Goal: Transaction & Acquisition: Download file/media

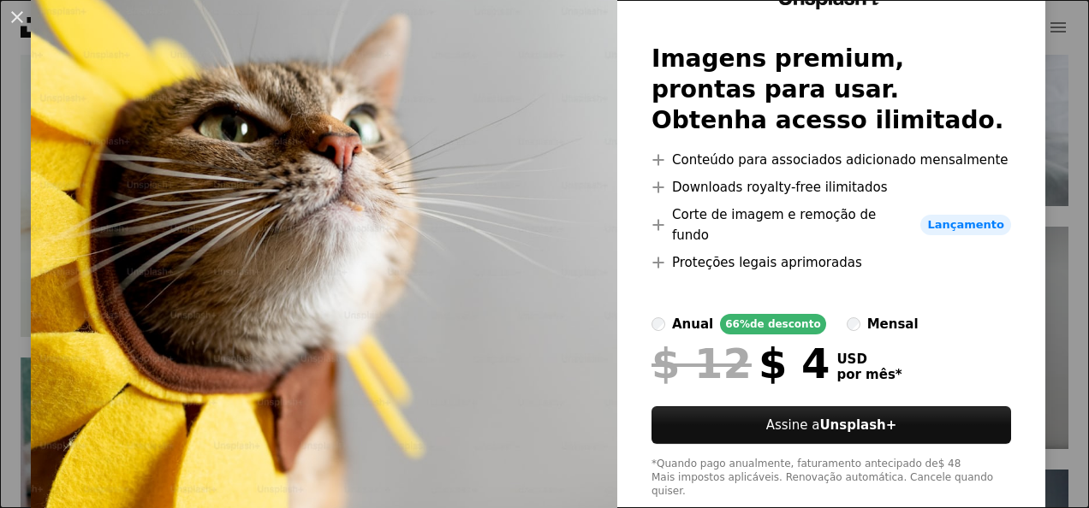
scroll to position [123, 0]
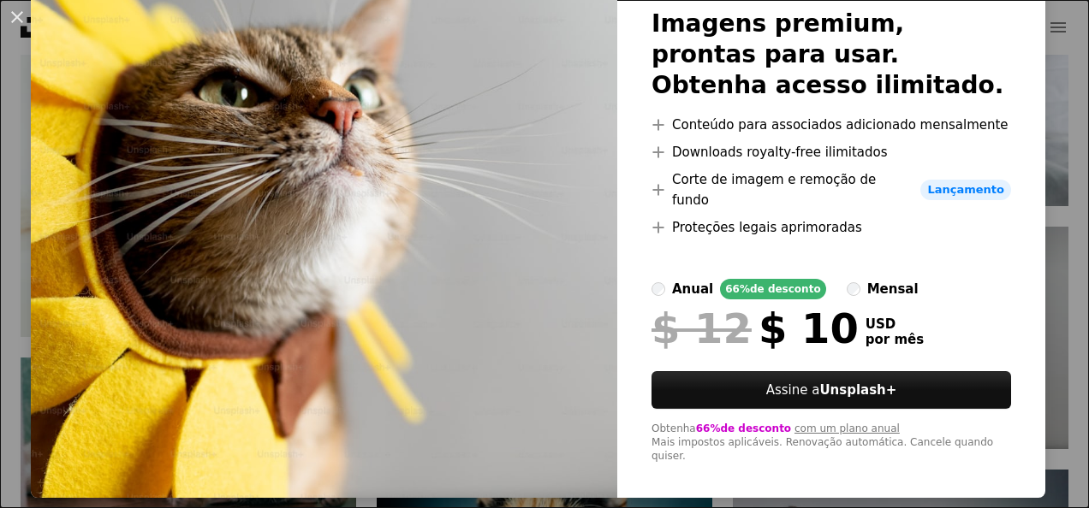
click at [651, 279] on label "anual 66% de desconto" at bounding box center [738, 289] width 175 height 21
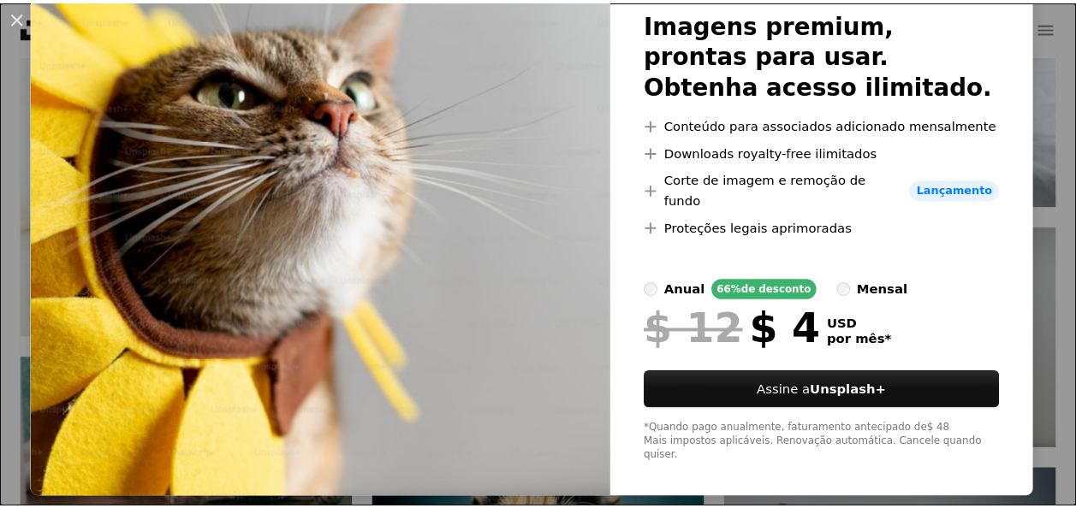
scroll to position [38, 0]
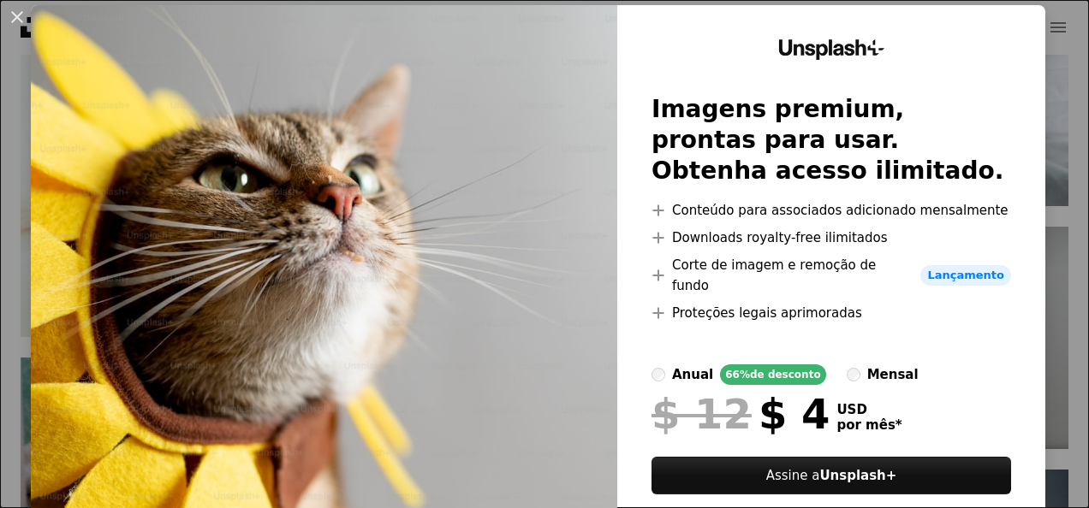
click at [594, 500] on img at bounding box center [324, 294] width 586 height 579
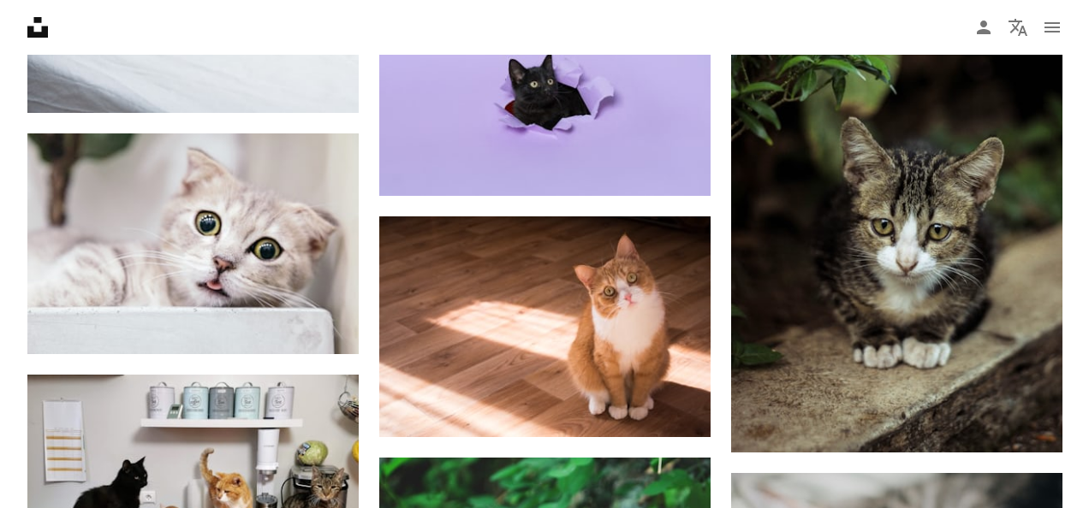
scroll to position [5514, 0]
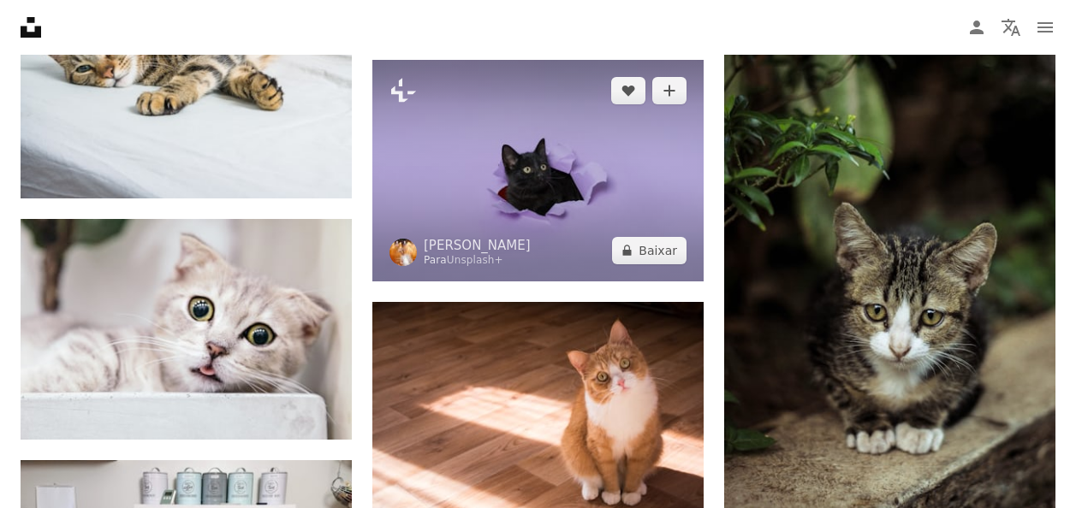
click at [673, 197] on img at bounding box center [537, 170] width 331 height 221
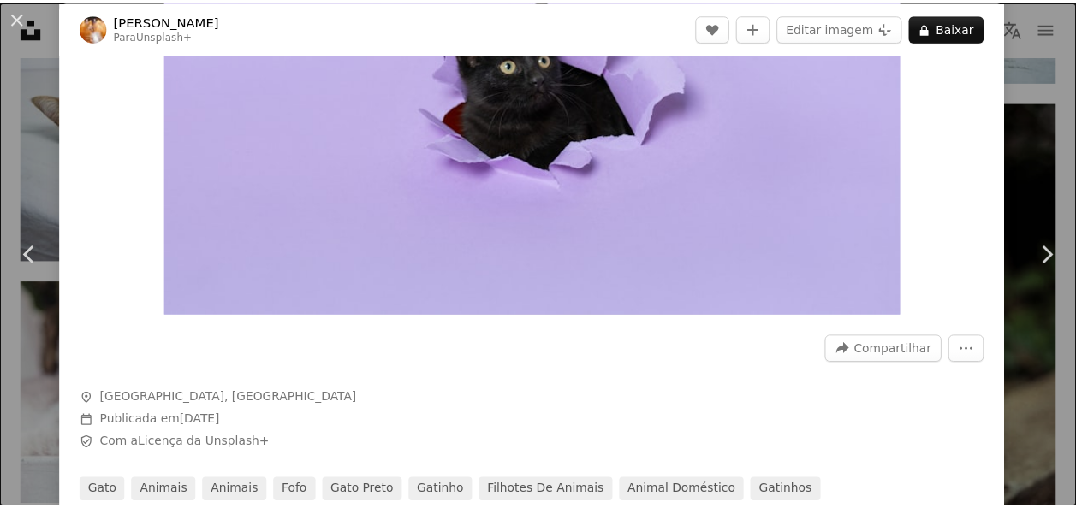
scroll to position [86, 0]
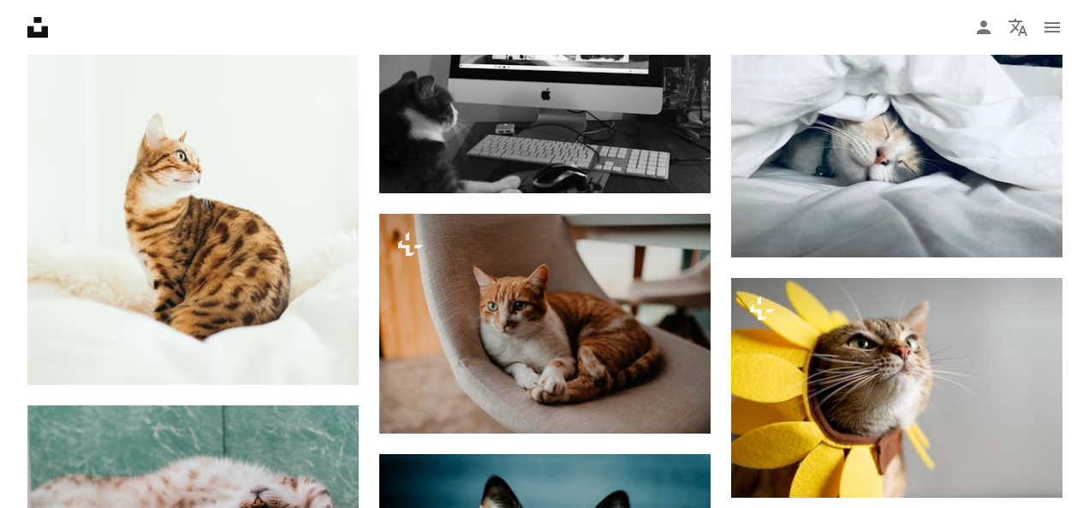
scroll to position [3202, 0]
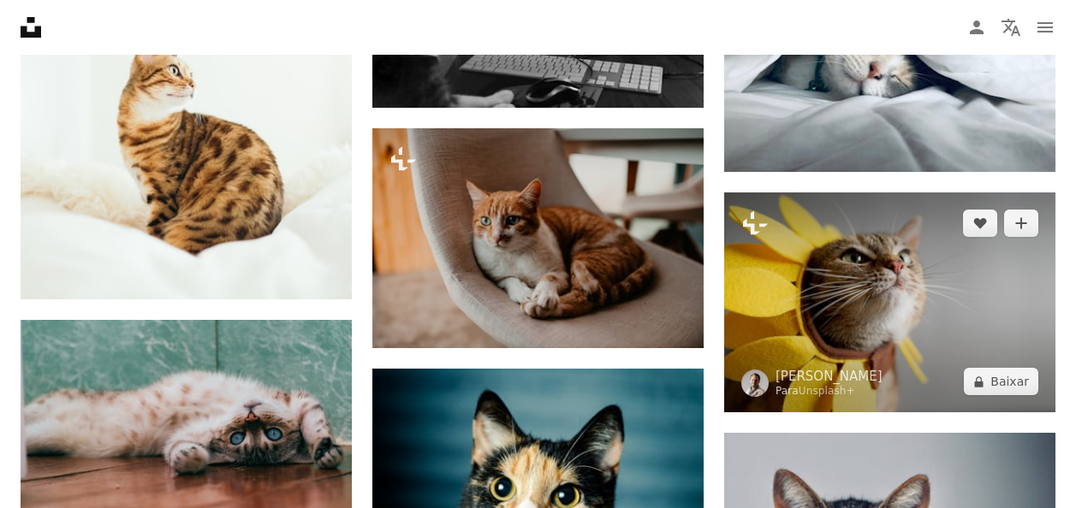
click at [971, 271] on img at bounding box center [889, 303] width 331 height 220
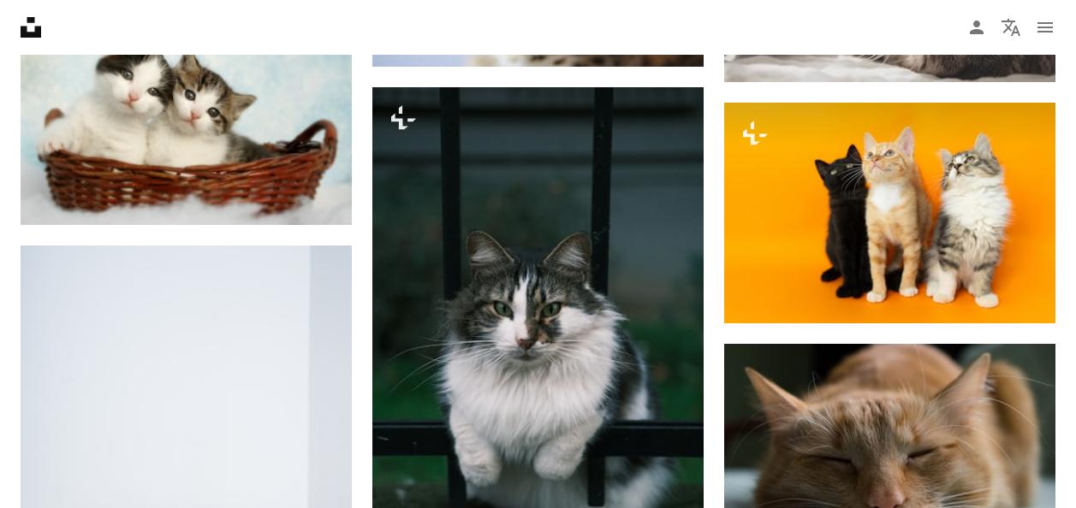
scroll to position [4914, 0]
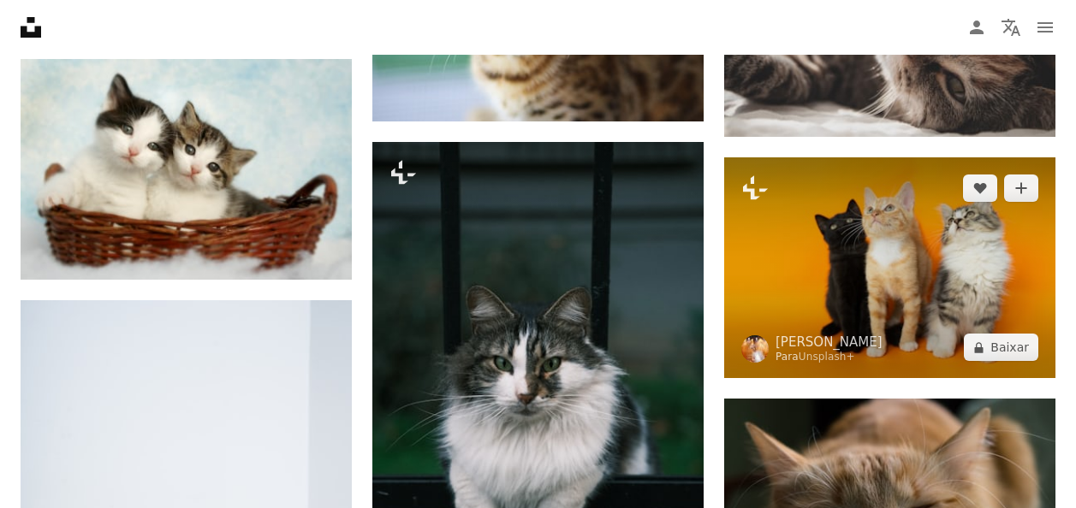
click at [1031, 165] on img at bounding box center [889, 268] width 331 height 221
click at [862, 218] on img at bounding box center [889, 268] width 331 height 221
click at [794, 240] on img at bounding box center [889, 268] width 331 height 221
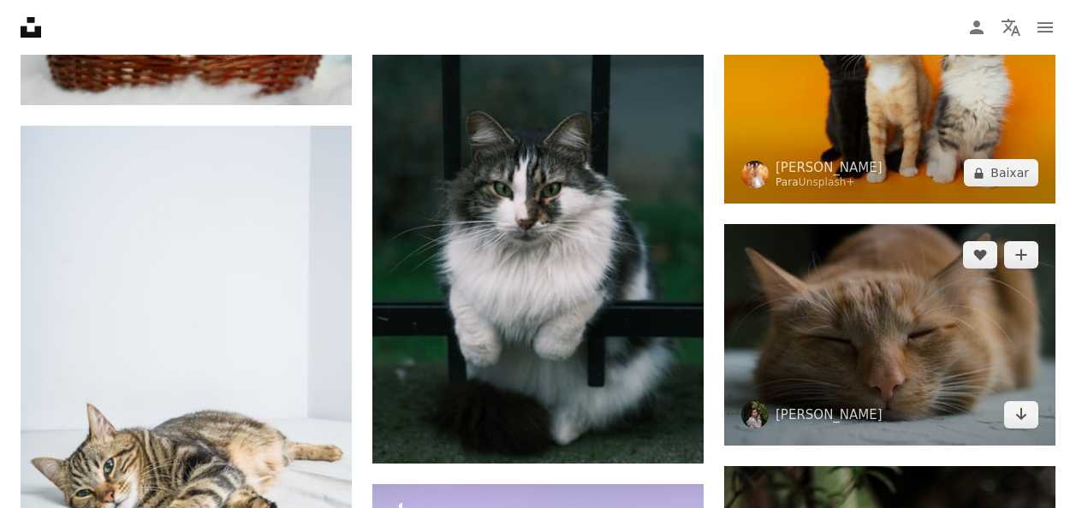
scroll to position [5000, 0]
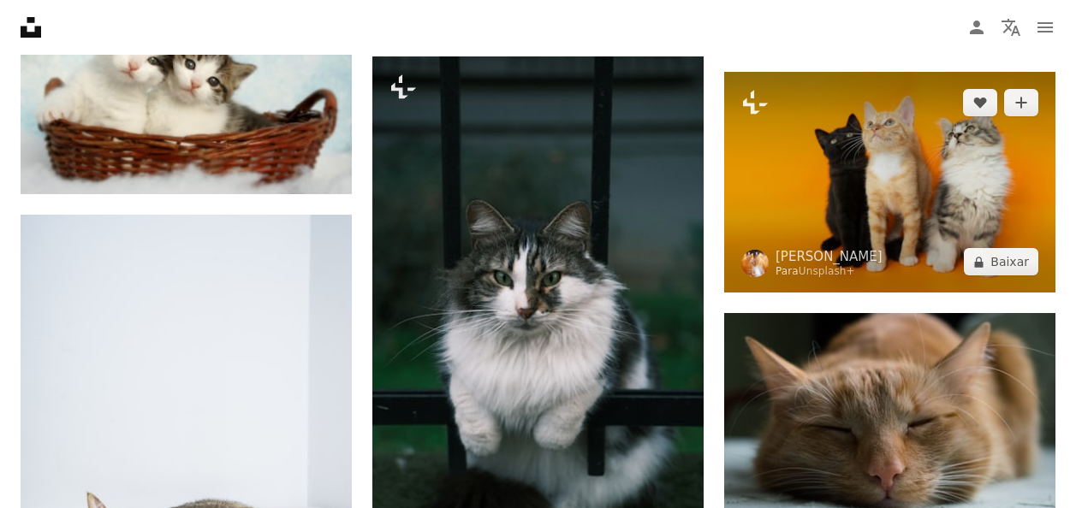
click at [854, 202] on img at bounding box center [889, 182] width 331 height 221
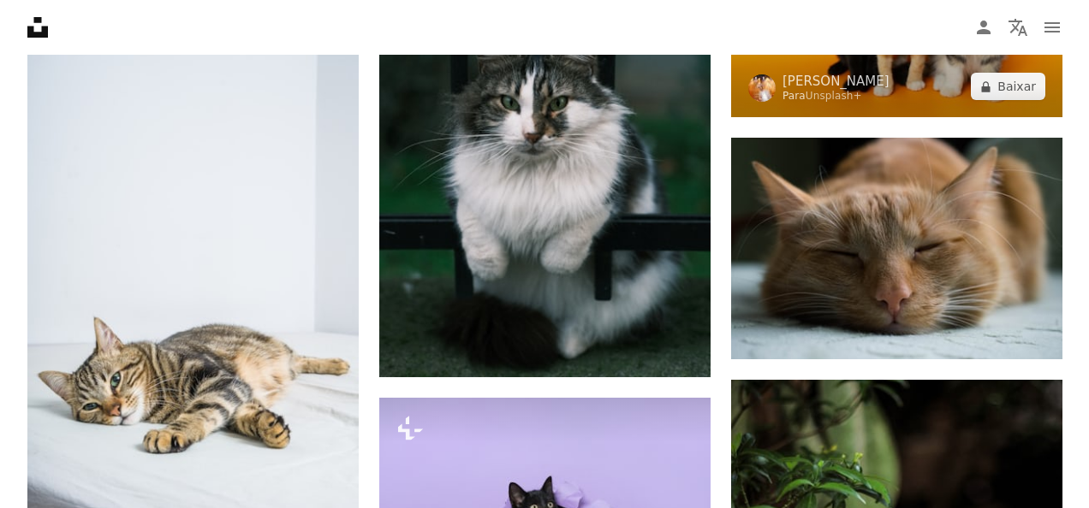
scroll to position [5086, 0]
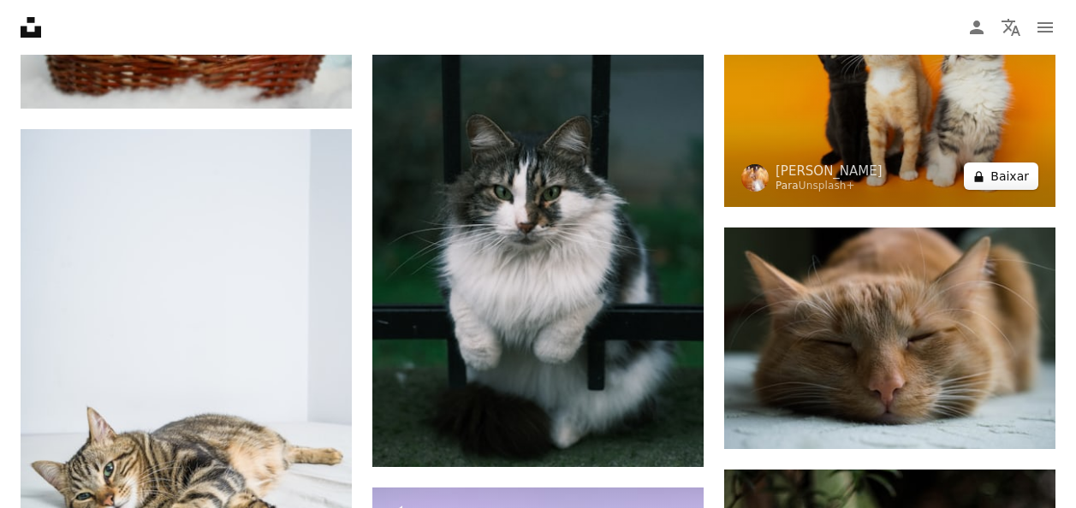
click at [998, 177] on button "A lock Baixar" at bounding box center [1001, 176] width 74 height 27
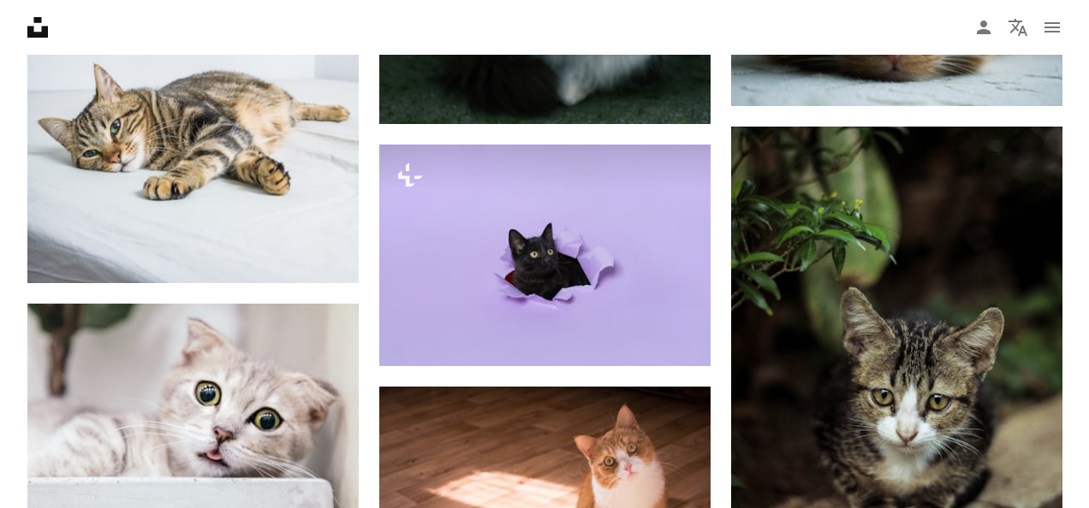
scroll to position [5428, 0]
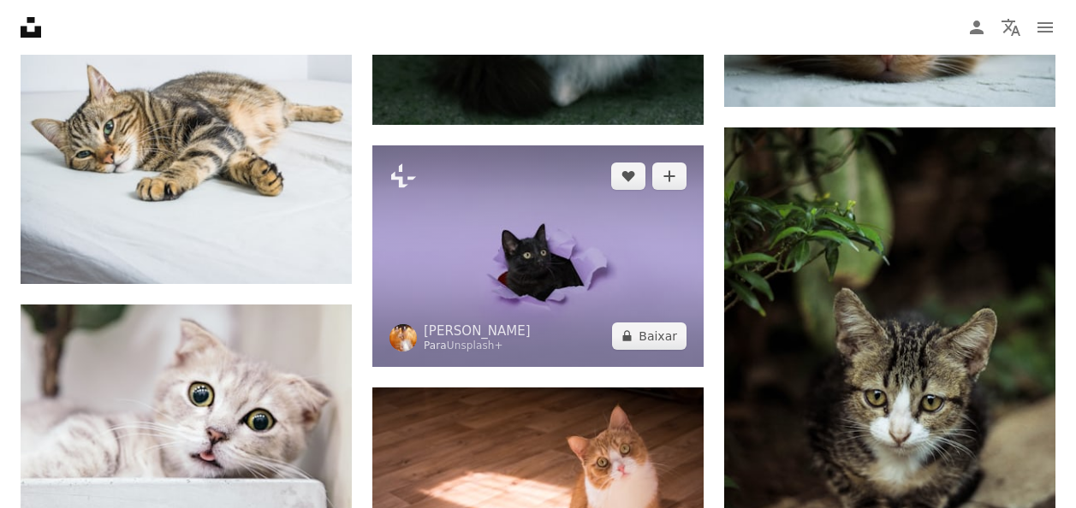
click at [542, 237] on img at bounding box center [537, 256] width 331 height 221
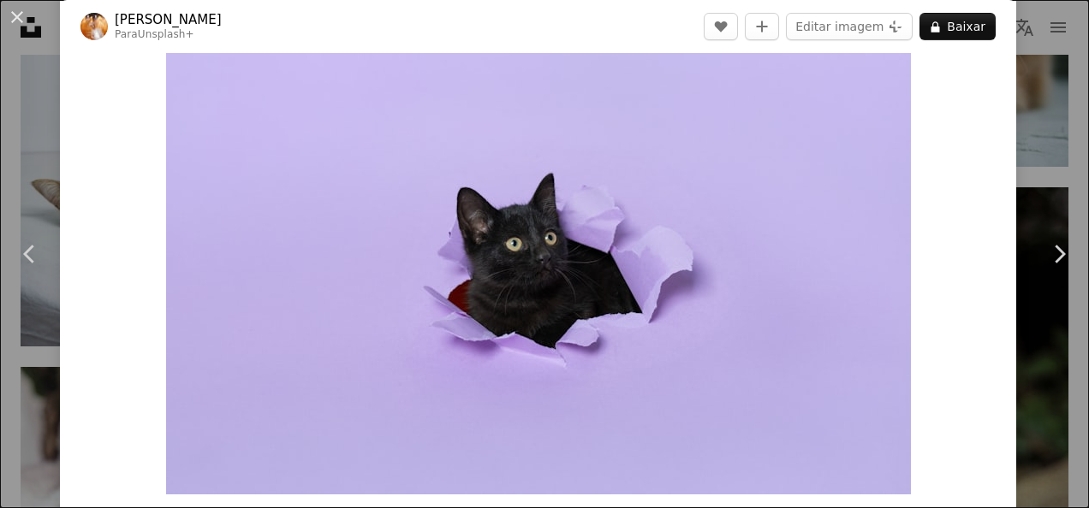
scroll to position [86, 0]
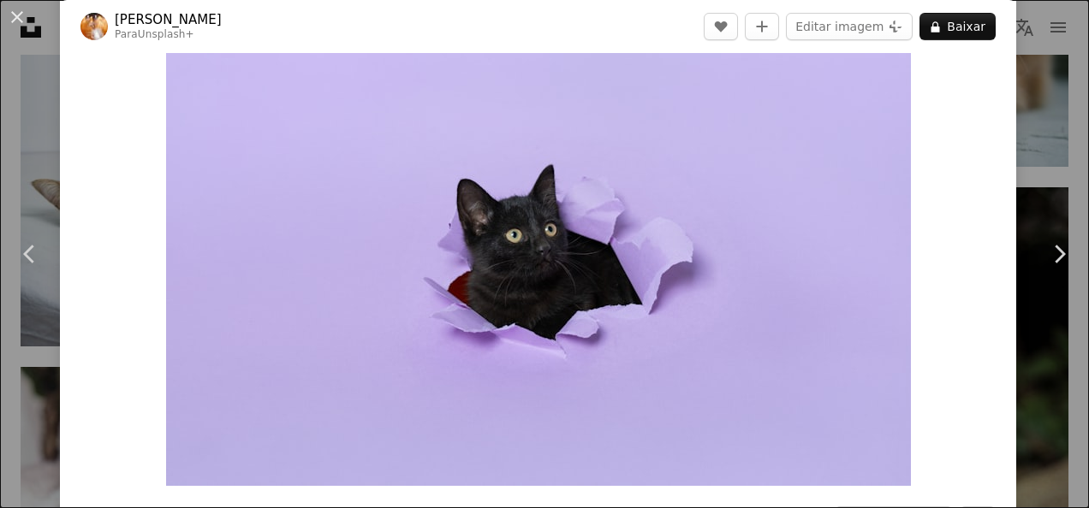
click at [1038, 122] on div "An X shape Chevron left Chevron right [PERSON_NAME] Para Unsplash+ A heart A pl…" at bounding box center [544, 254] width 1089 height 508
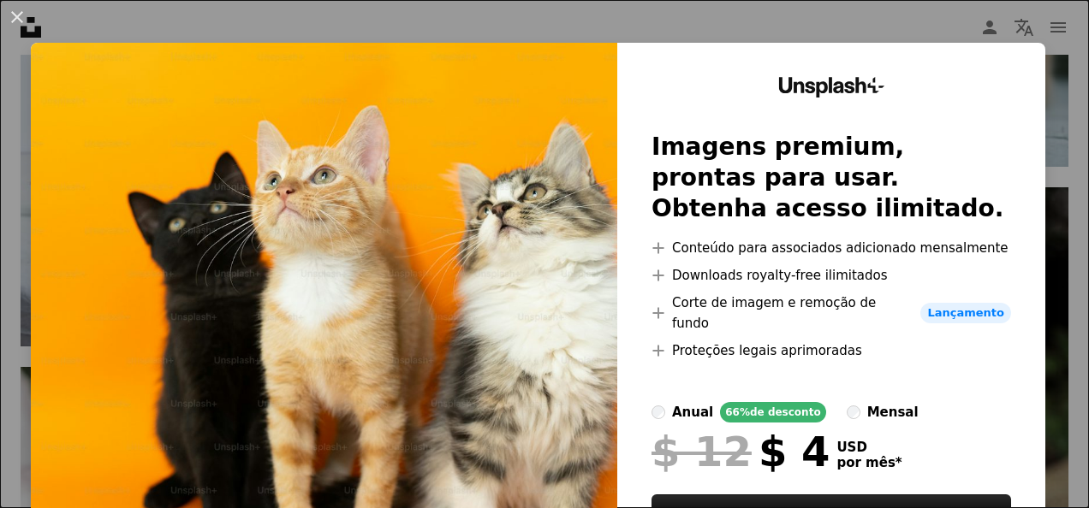
click at [942, 15] on div "An X shape Unsplash+ Imagens premium, prontas para usar. Obtenha acesso ilimita…" at bounding box center [544, 254] width 1089 height 508
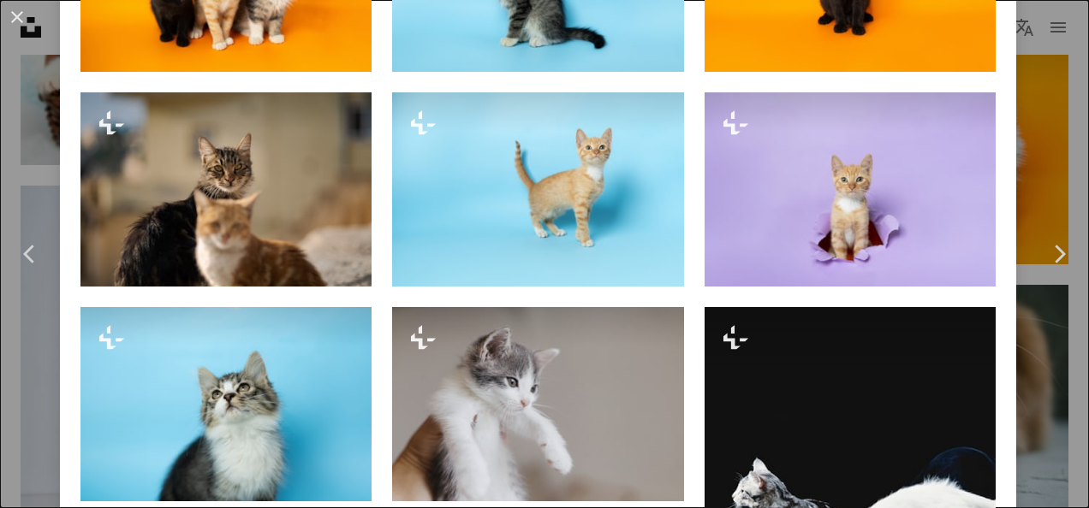
scroll to position [1798, 0]
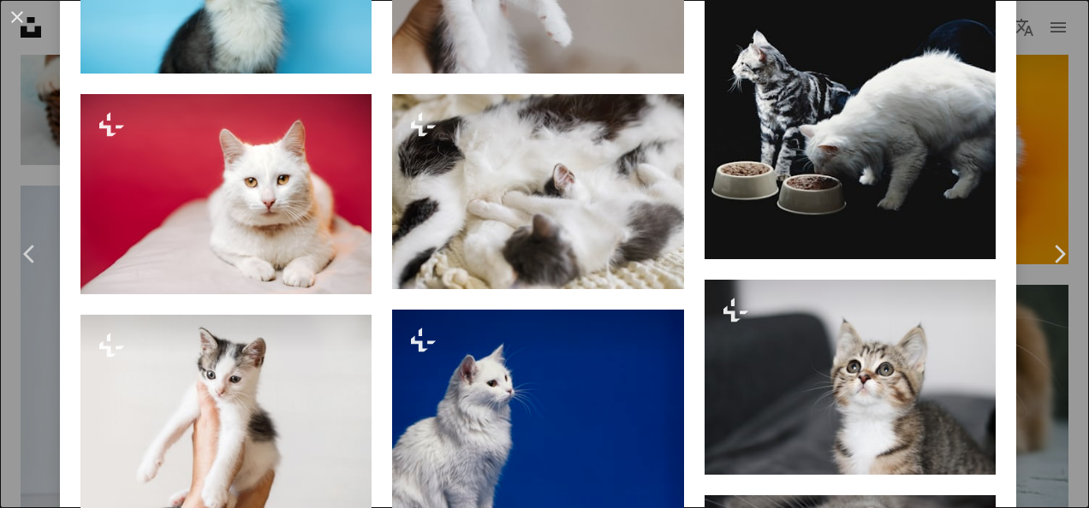
click at [1003, 181] on div "An X shape Chevron left Chevron right [PERSON_NAME] Para Unsplash+ A heart A pl…" at bounding box center [544, 254] width 1089 height 508
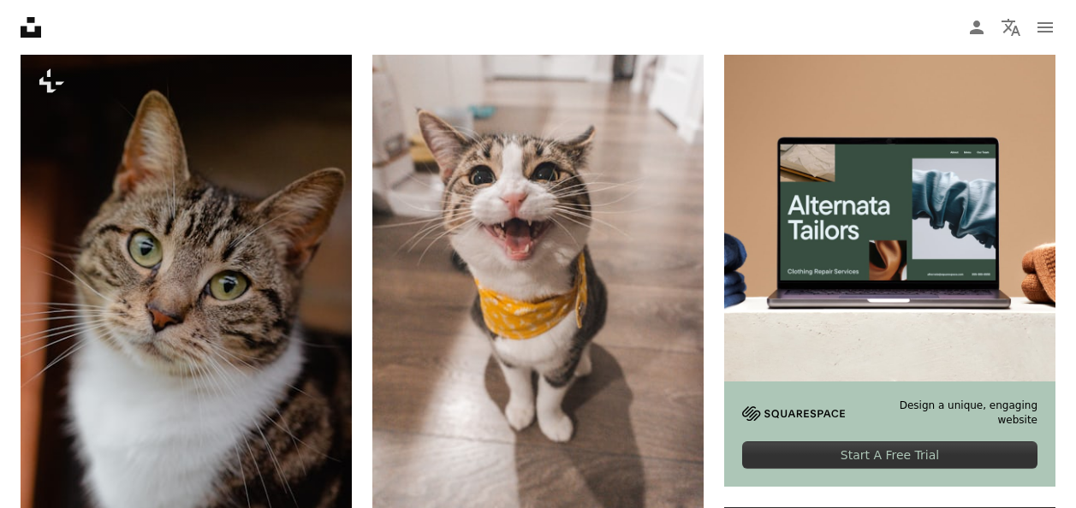
scroll to position [0, 0]
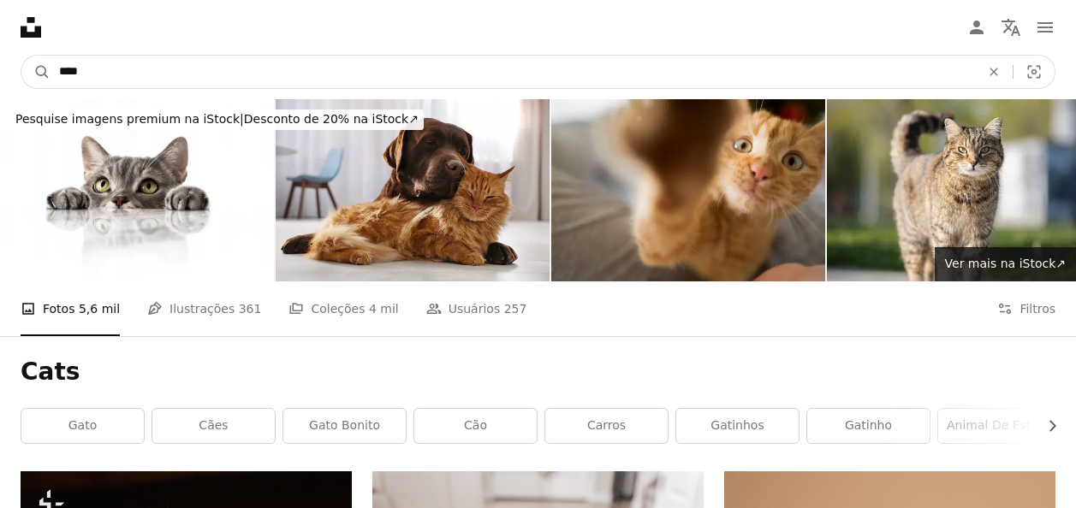
click at [109, 67] on input "****" at bounding box center [513, 72] width 925 height 33
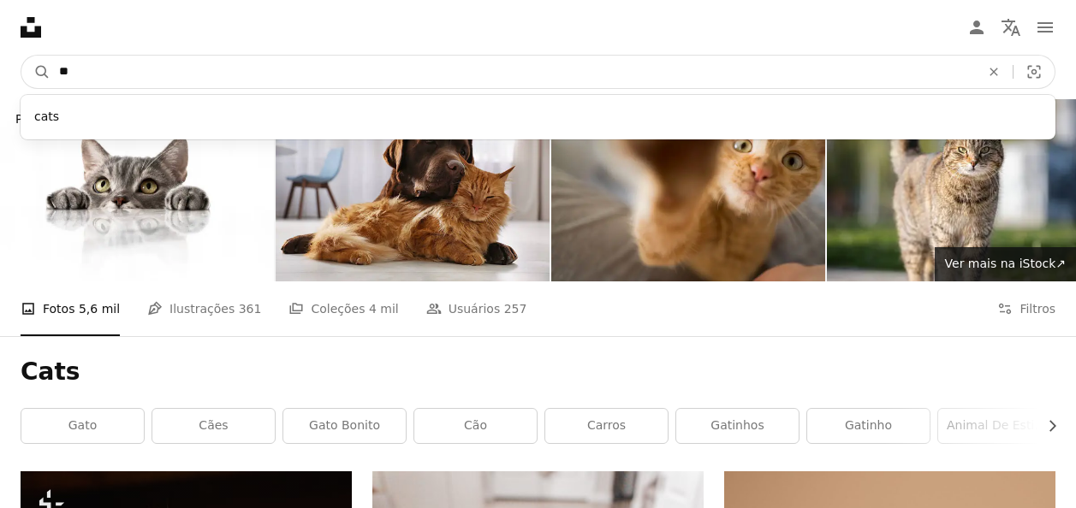
type input "*"
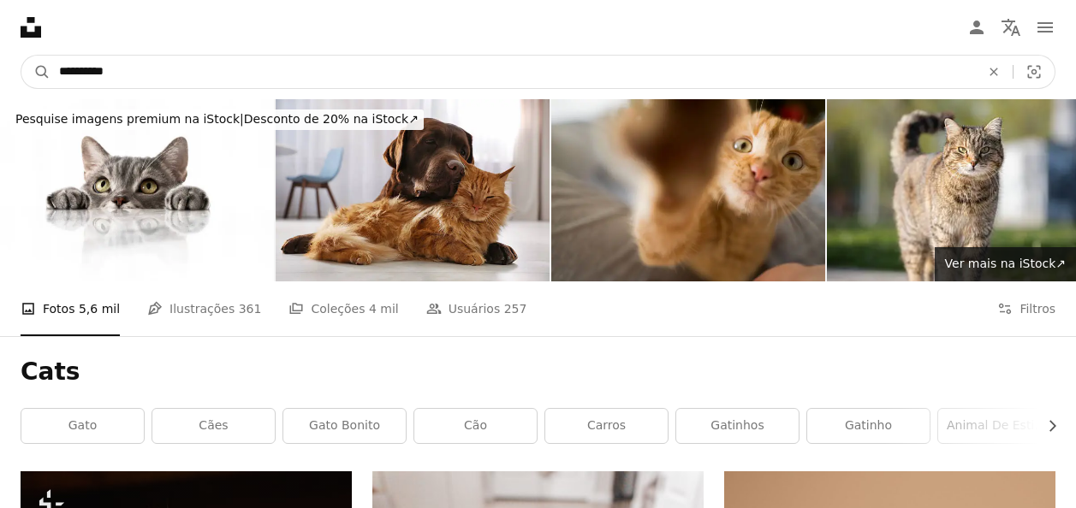
type input "**********"
click at [21, 56] on button "A magnifying glass" at bounding box center [35, 72] width 29 height 33
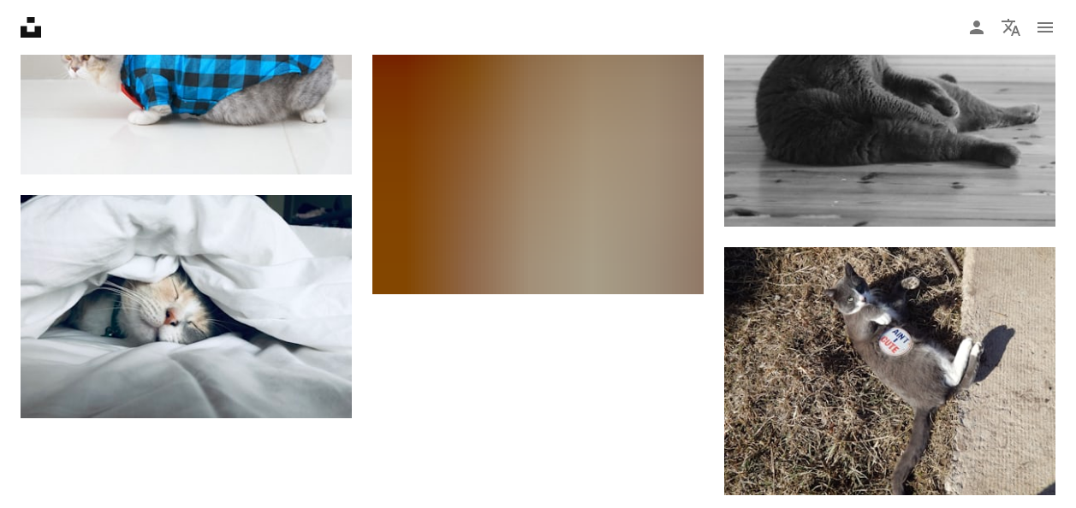
scroll to position [2311, 0]
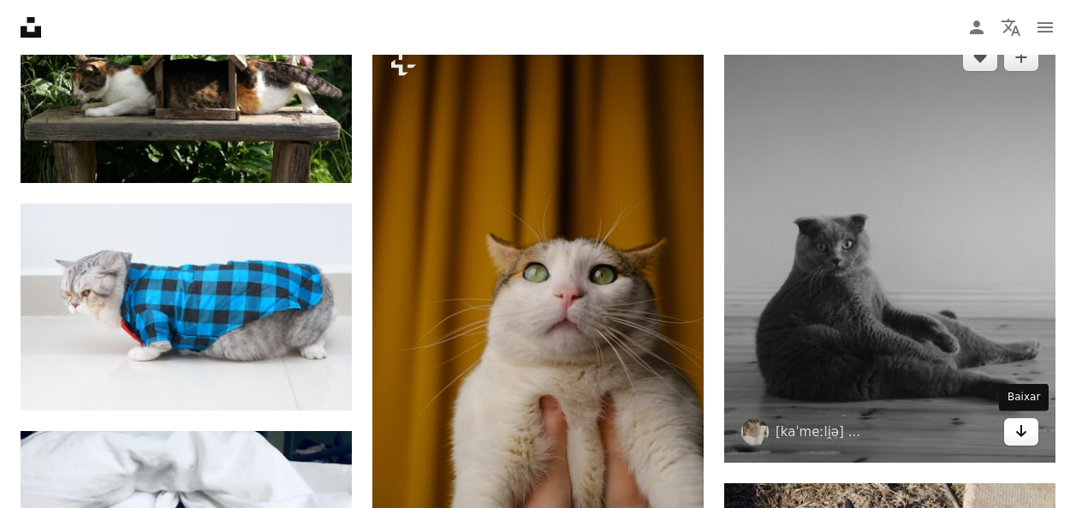
click at [1008, 436] on link "Arrow pointing down" at bounding box center [1021, 432] width 34 height 27
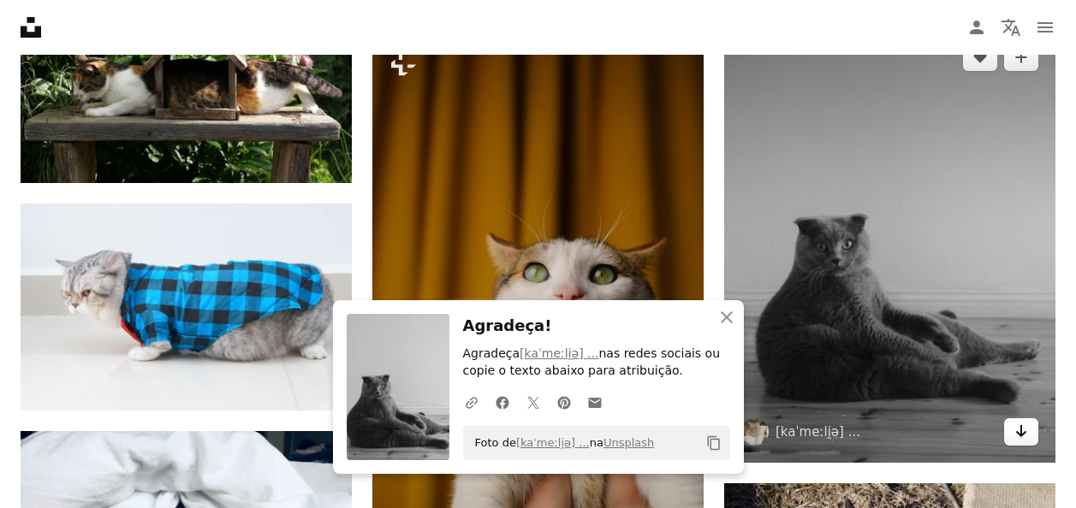
click at [1008, 436] on link "Arrow pointing down" at bounding box center [1021, 432] width 34 height 27
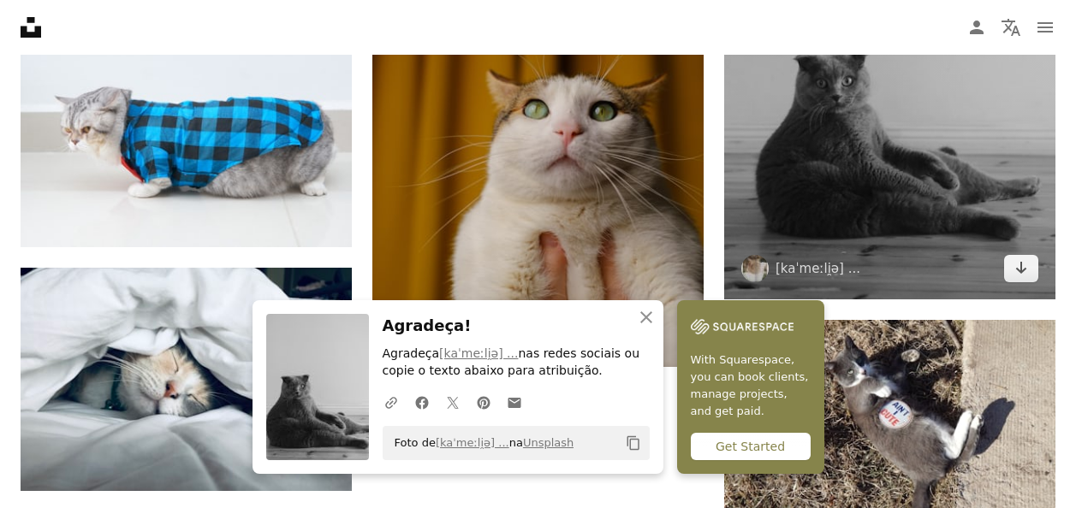
scroll to position [2739, 0]
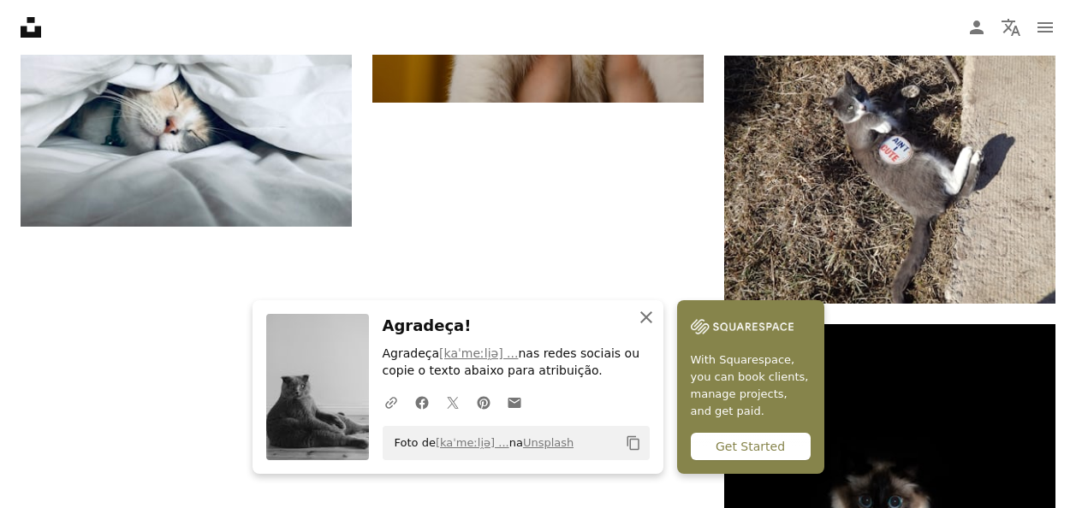
click at [653, 313] on icon "An X shape" at bounding box center [646, 317] width 21 height 21
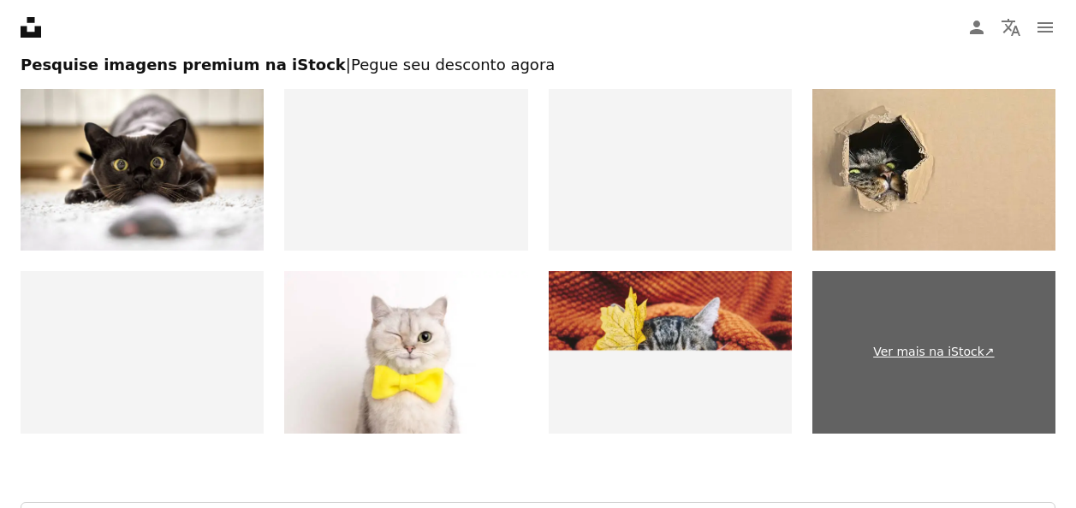
scroll to position [3681, 0]
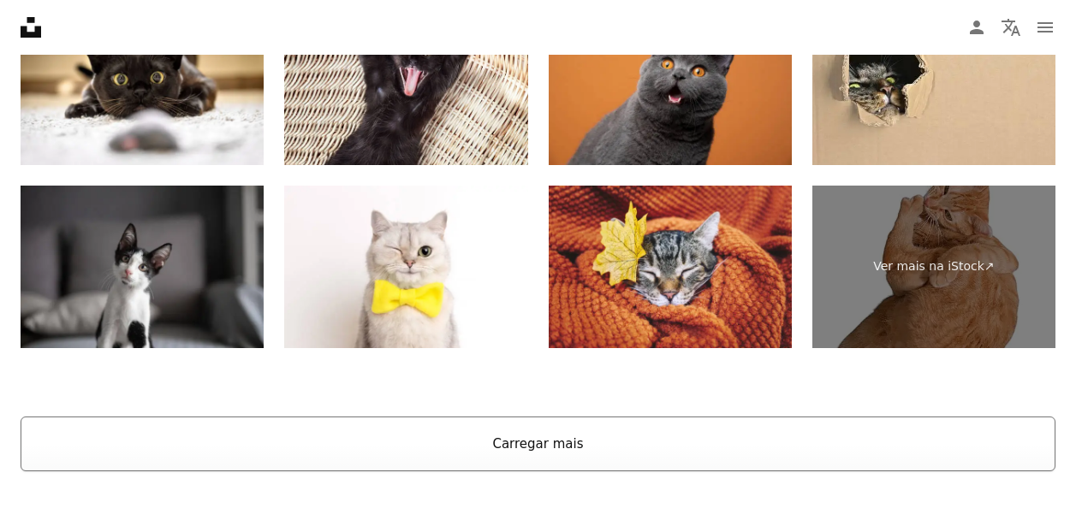
click at [524, 444] on button "Carregar mais" at bounding box center [538, 444] width 1035 height 55
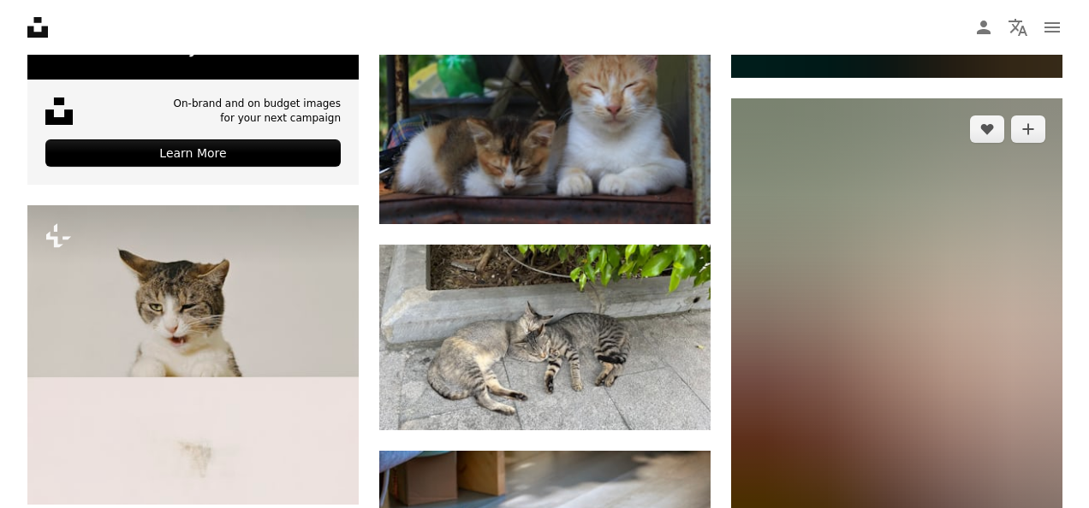
scroll to position [4085, 0]
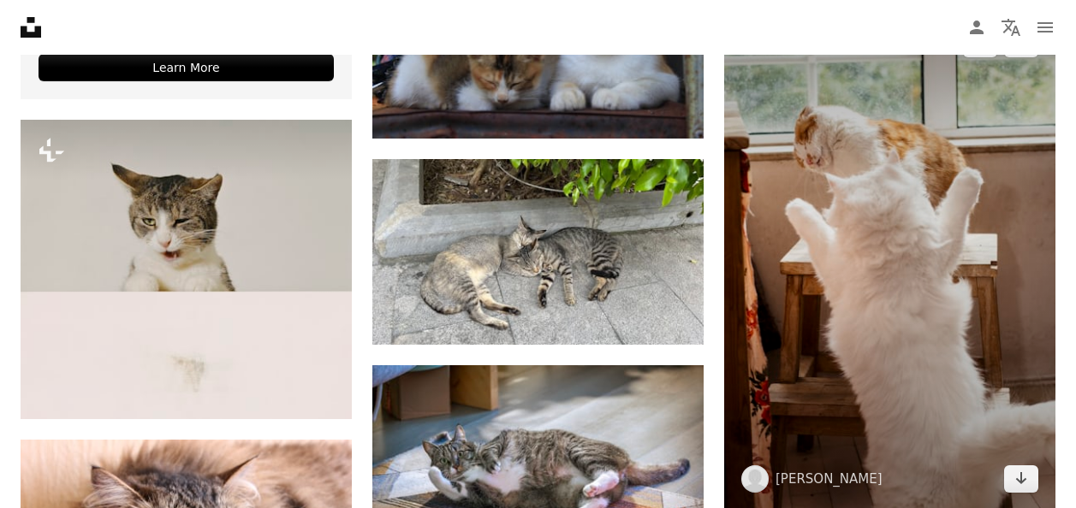
click at [880, 175] on img at bounding box center [889, 261] width 331 height 497
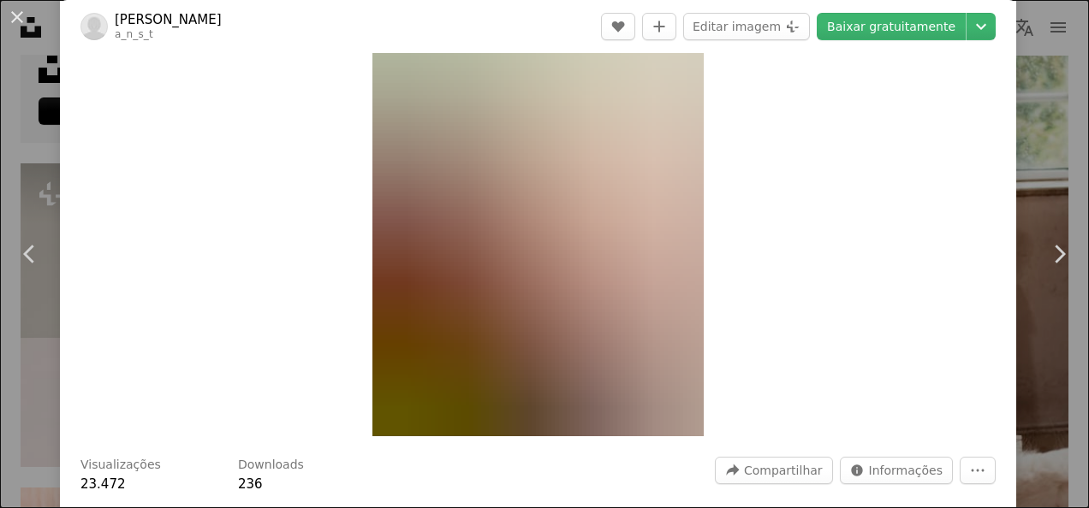
scroll to position [86, 0]
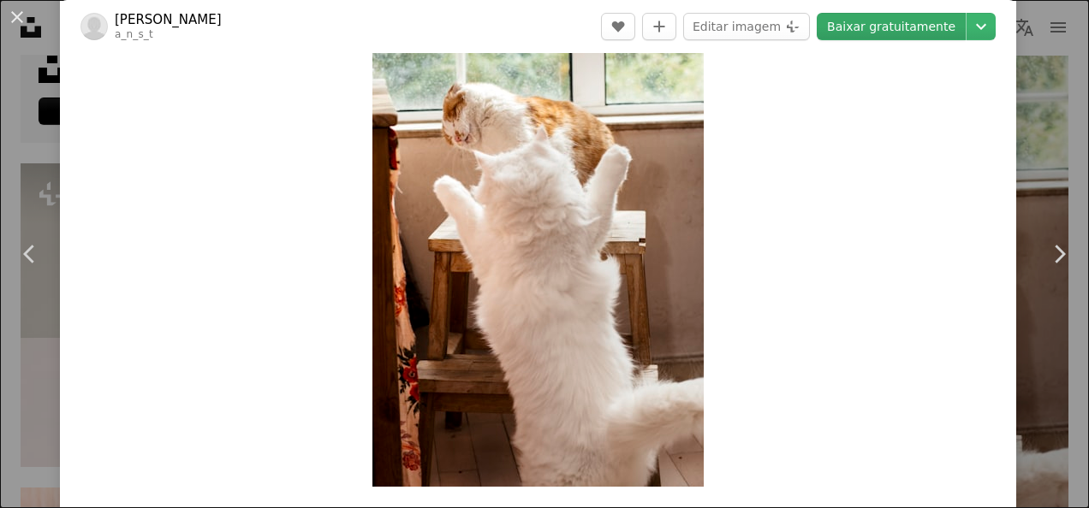
click at [899, 33] on link "Baixar gratuitamente" at bounding box center [891, 26] width 149 height 27
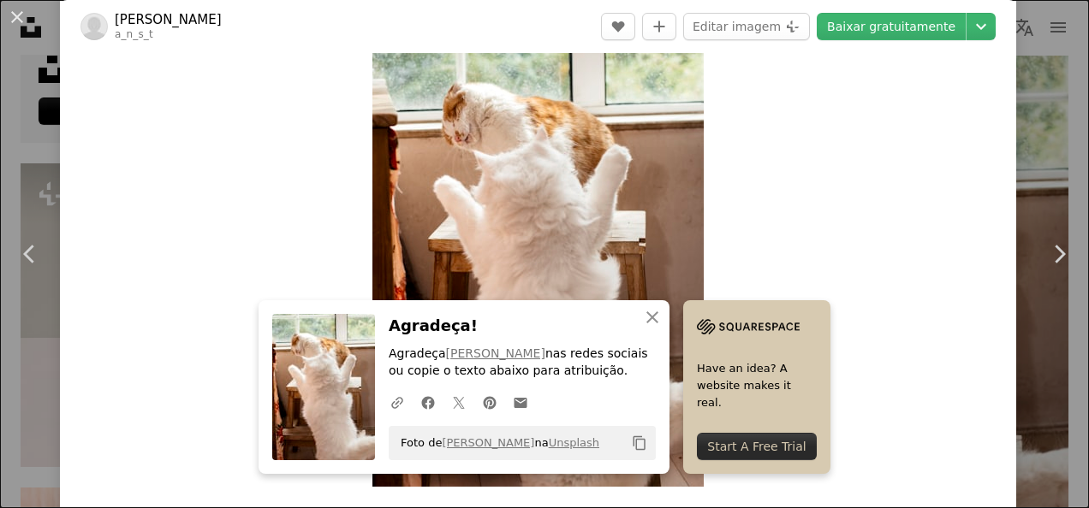
click at [154, 195] on div "Zoom in" at bounding box center [538, 238] width 956 height 514
drag, startPoint x: 154, startPoint y: 195, endPoint x: 240, endPoint y: 190, distance: 85.8
click at [240, 190] on div "Zoom in" at bounding box center [538, 238] width 956 height 514
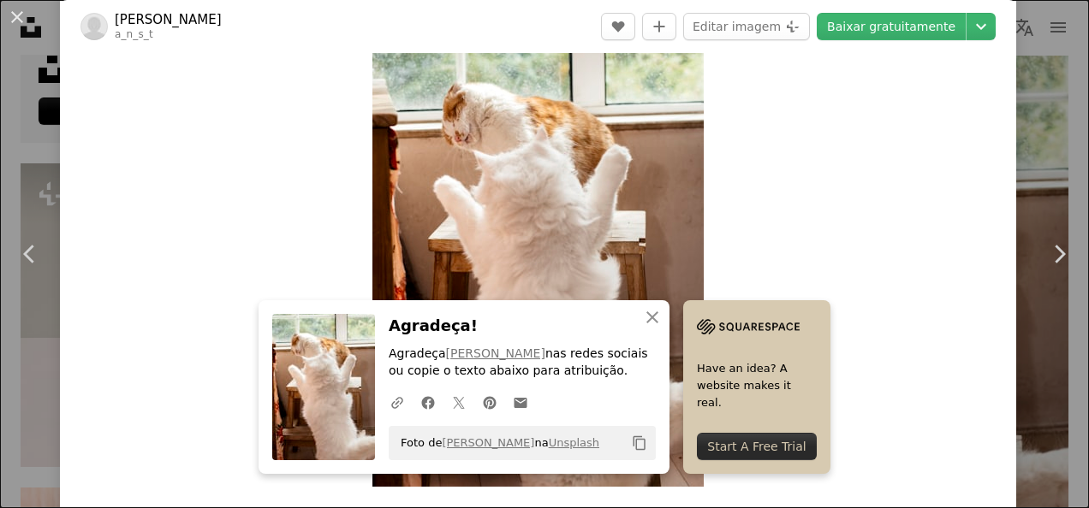
drag, startPoint x: 240, startPoint y: 190, endPoint x: 132, endPoint y: 186, distance: 107.9
click at [132, 186] on div "Zoom in" at bounding box center [538, 238] width 956 height 514
click at [37, 249] on icon "Chevron left" at bounding box center [29, 254] width 27 height 27
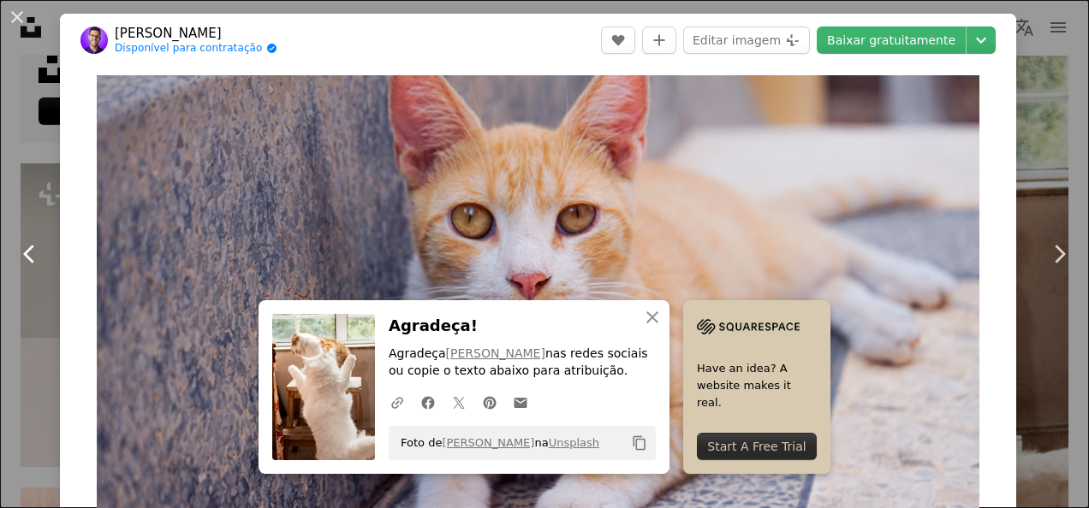
click at [37, 249] on icon "Chevron left" at bounding box center [29, 254] width 27 height 27
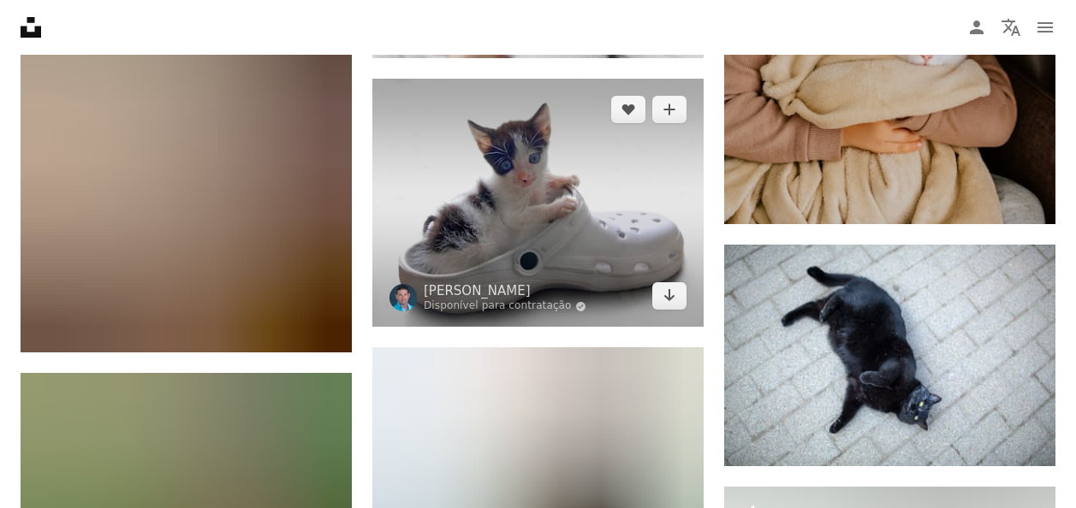
scroll to position [4770, 0]
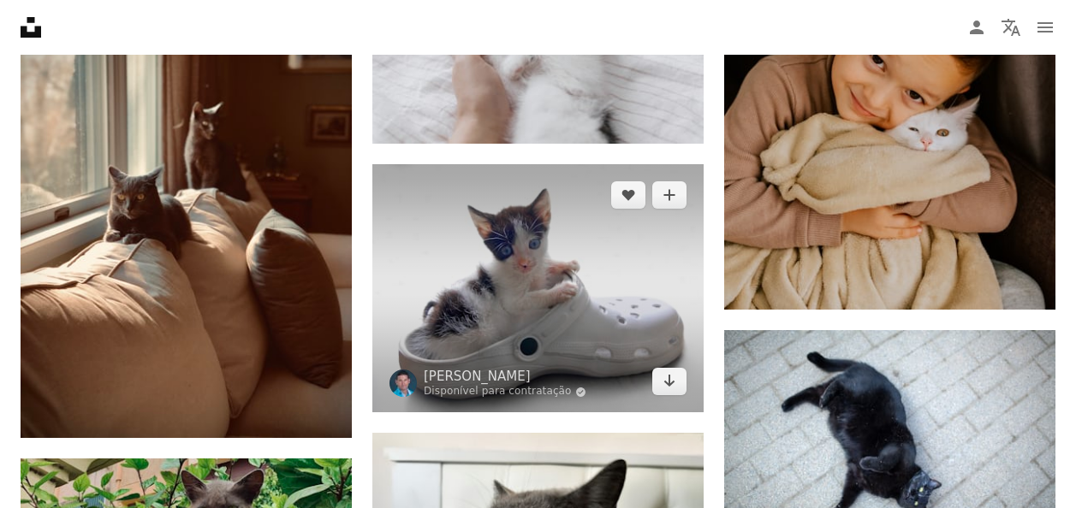
click at [567, 271] on img at bounding box center [537, 288] width 331 height 248
click at [666, 385] on icon "Arrow pointing down" at bounding box center [670, 381] width 14 height 21
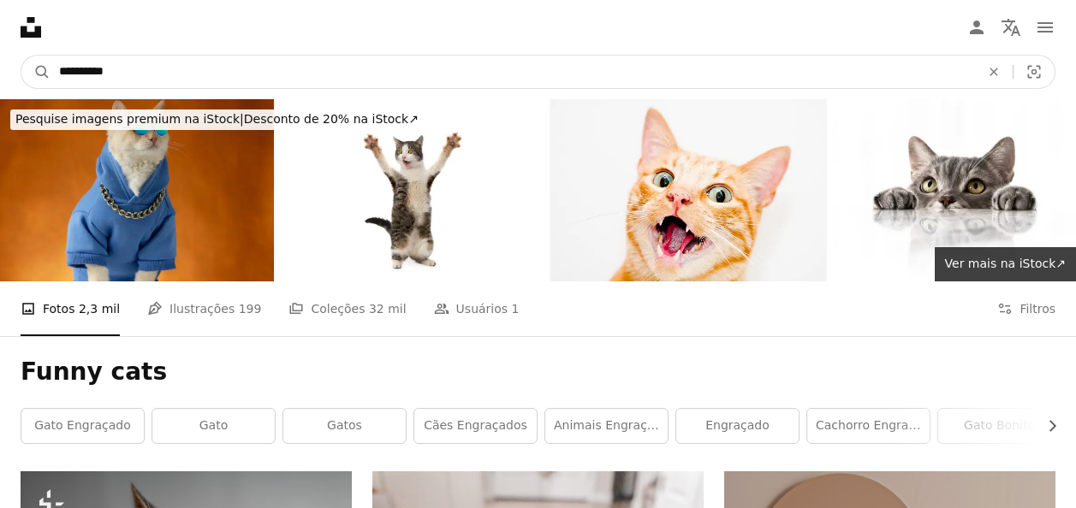
click at [295, 63] on input "**********" at bounding box center [513, 72] width 925 height 33
type input "**********"
click button "A magnifying glass" at bounding box center [35, 72] width 29 height 33
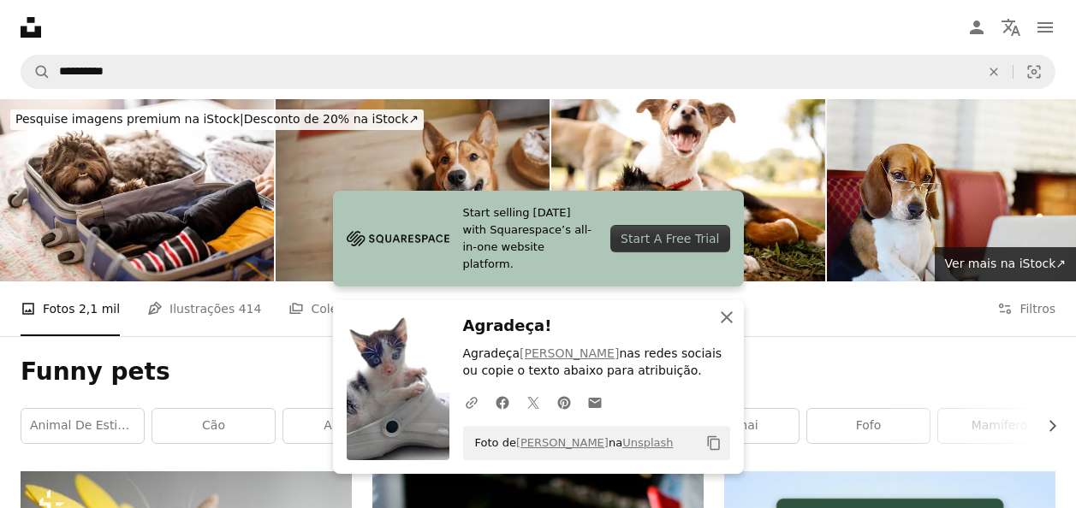
click at [711, 322] on button "An X shape Fechar" at bounding box center [727, 317] width 34 height 34
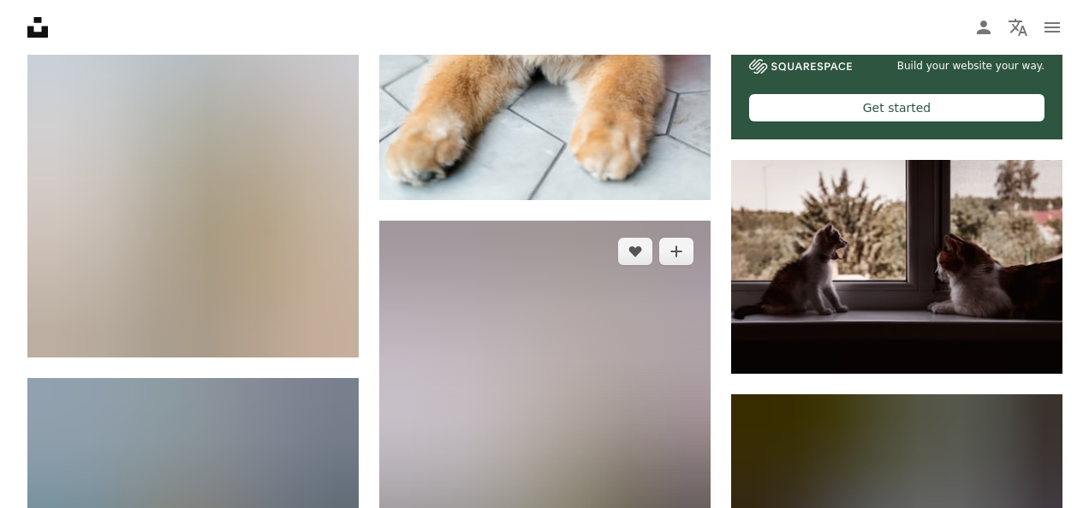
scroll to position [685, 0]
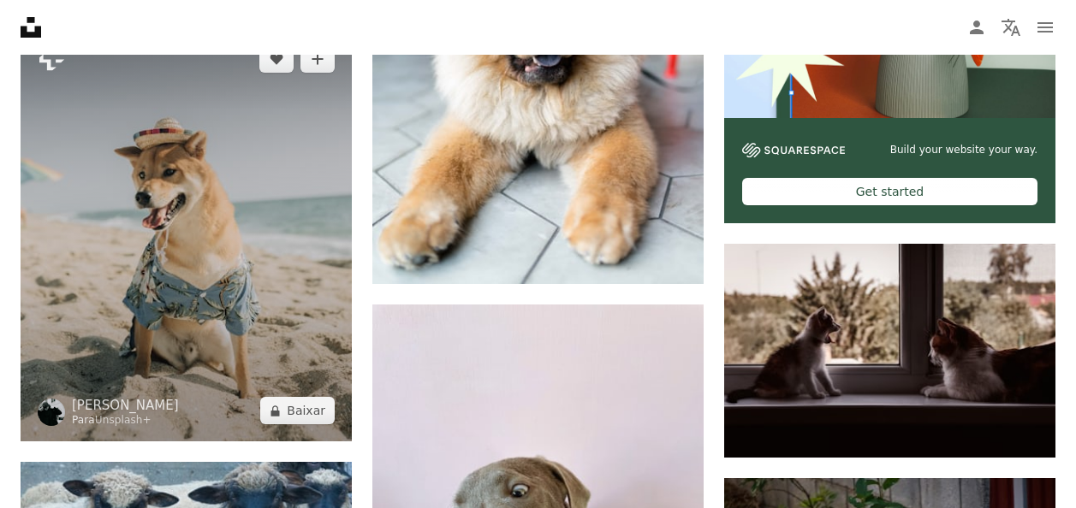
click at [278, 230] on img at bounding box center [186, 235] width 331 height 414
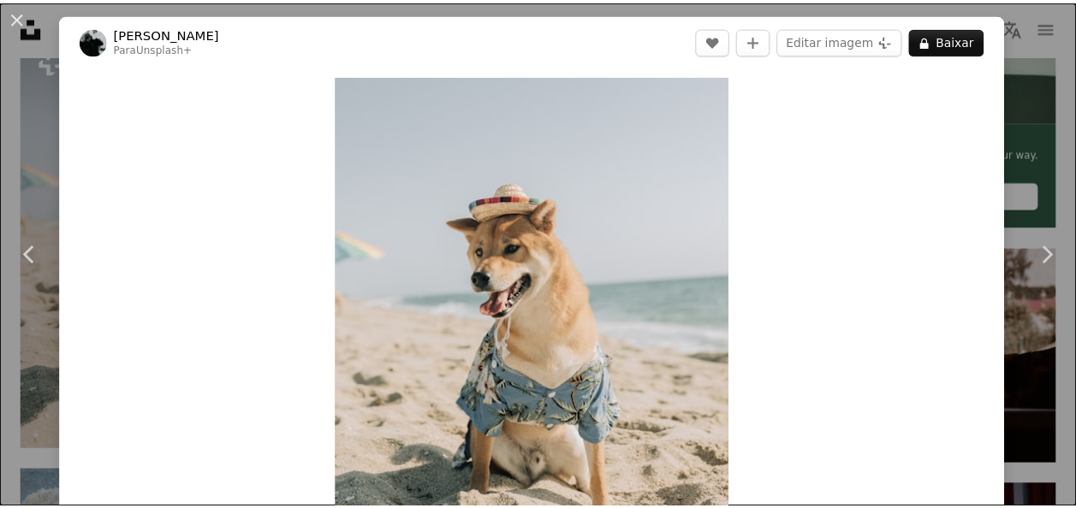
scroll to position [86, 0]
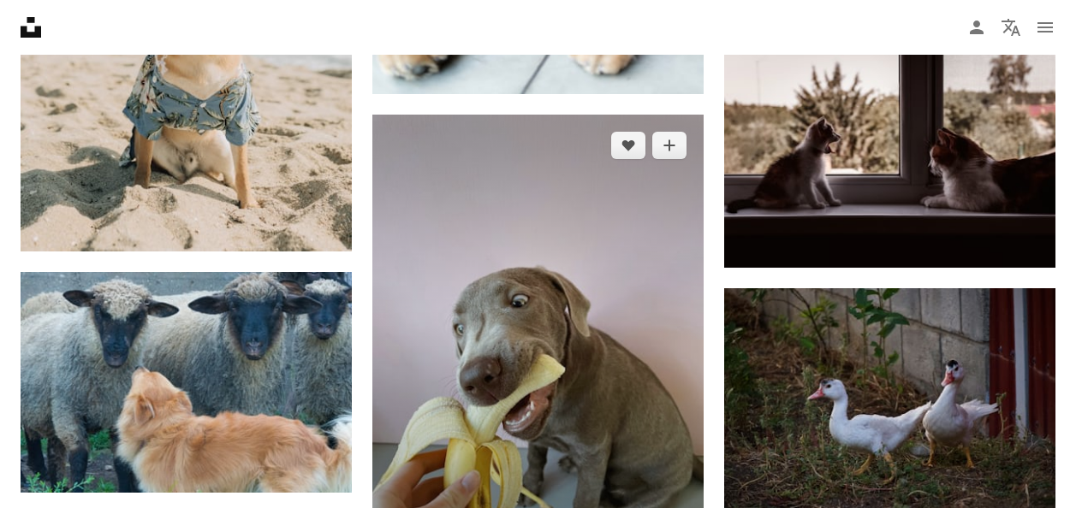
scroll to position [942, 0]
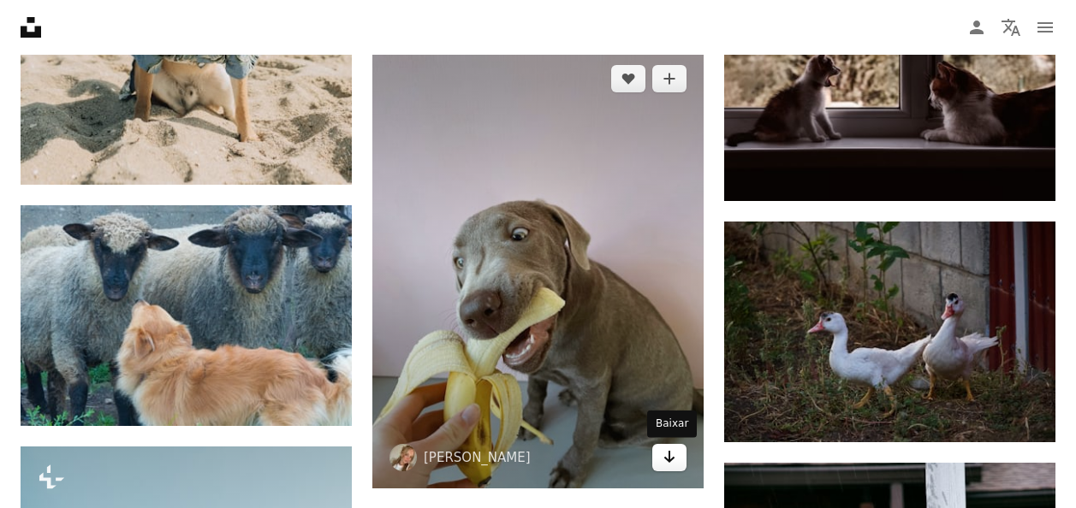
click at [667, 457] on icon "Arrow pointing down" at bounding box center [670, 457] width 14 height 21
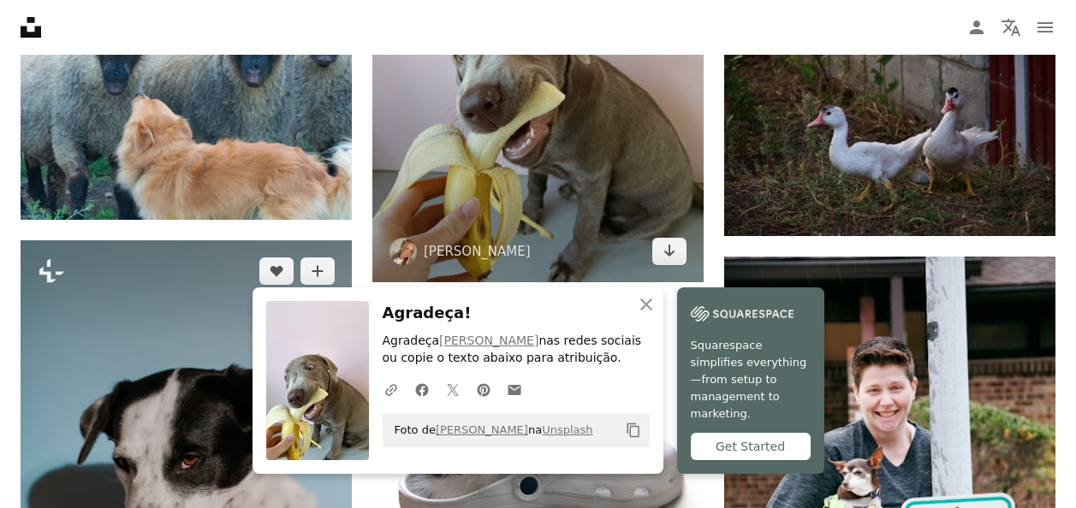
scroll to position [1198, 0]
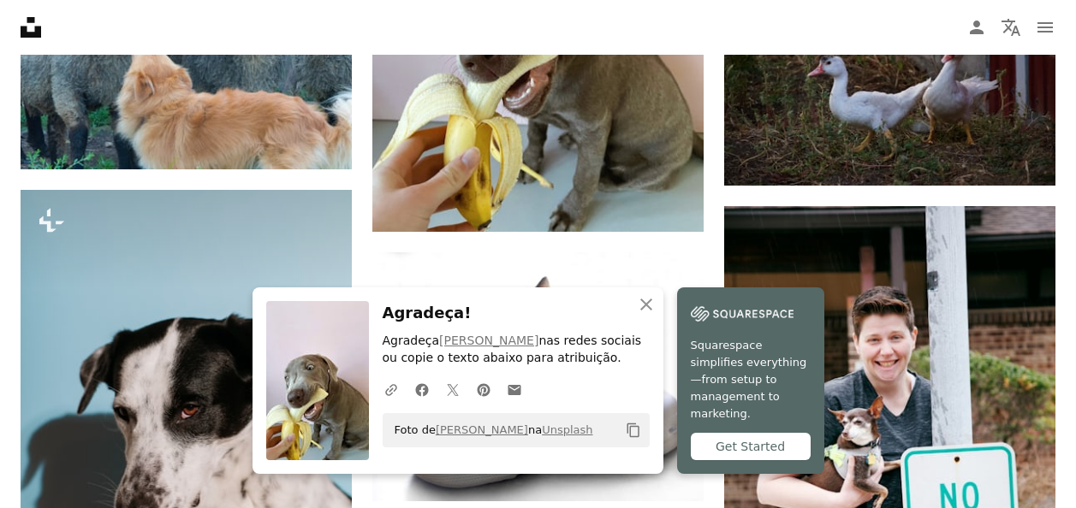
click at [645, 311] on icon "An X shape" at bounding box center [646, 304] width 21 height 21
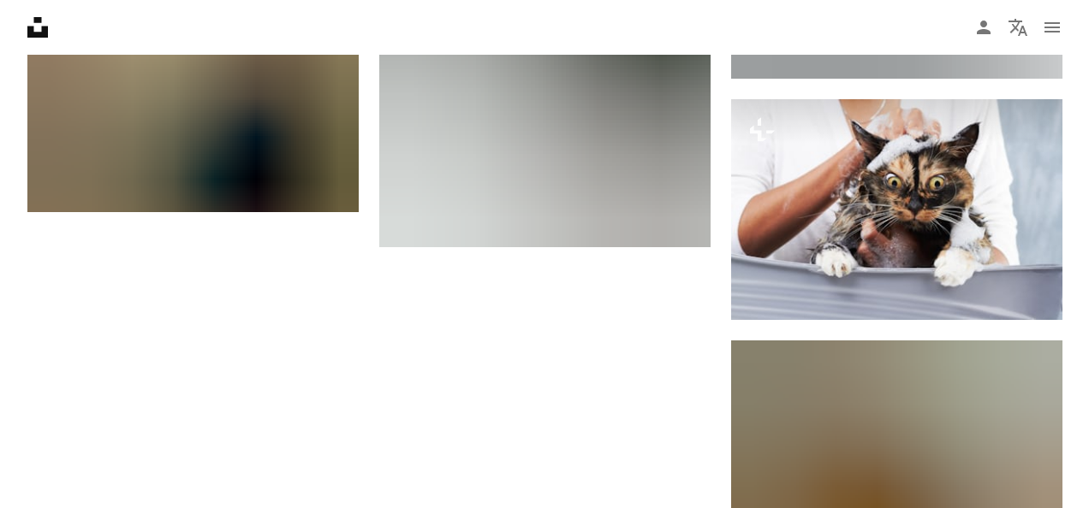
scroll to position [2996, 0]
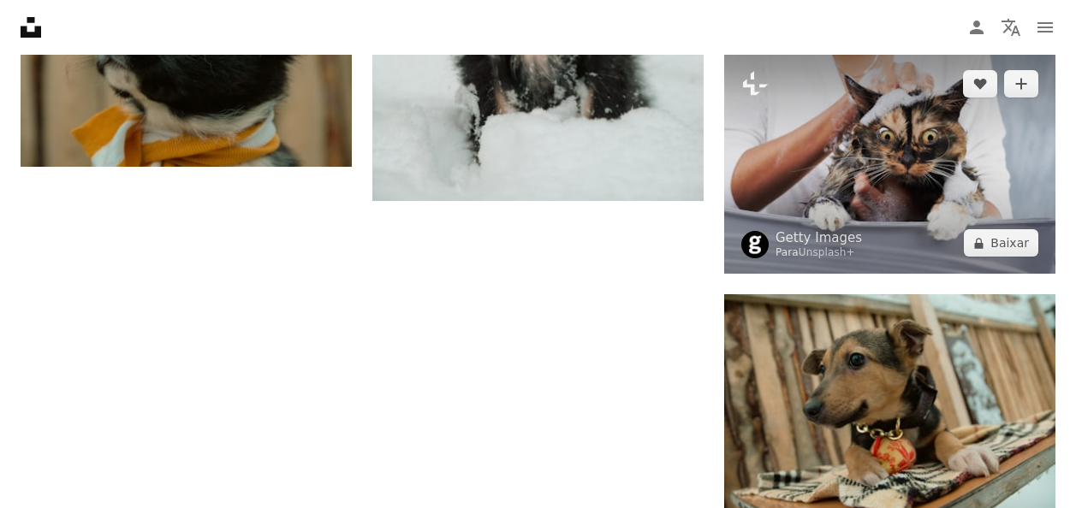
click at [897, 165] on img at bounding box center [889, 163] width 331 height 221
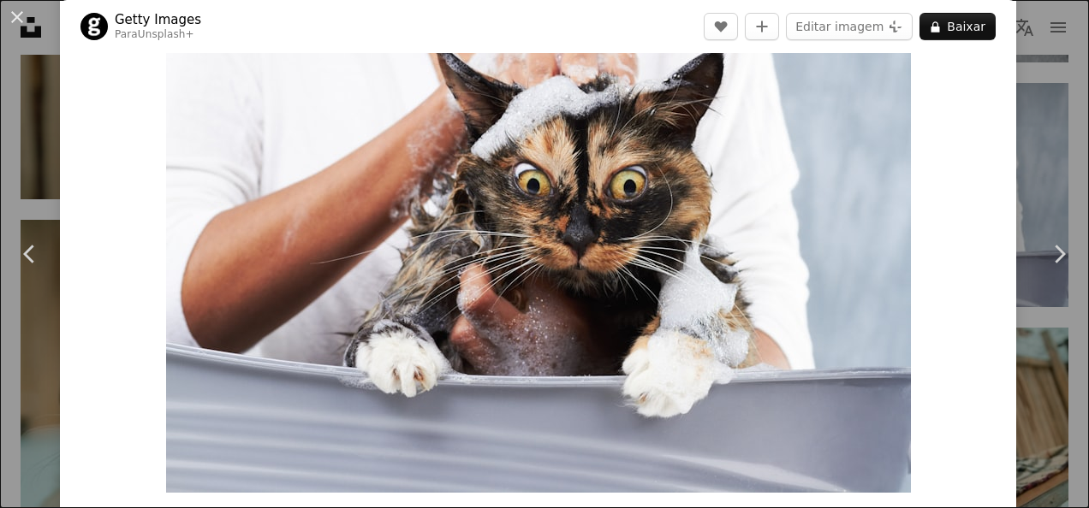
scroll to position [116, 0]
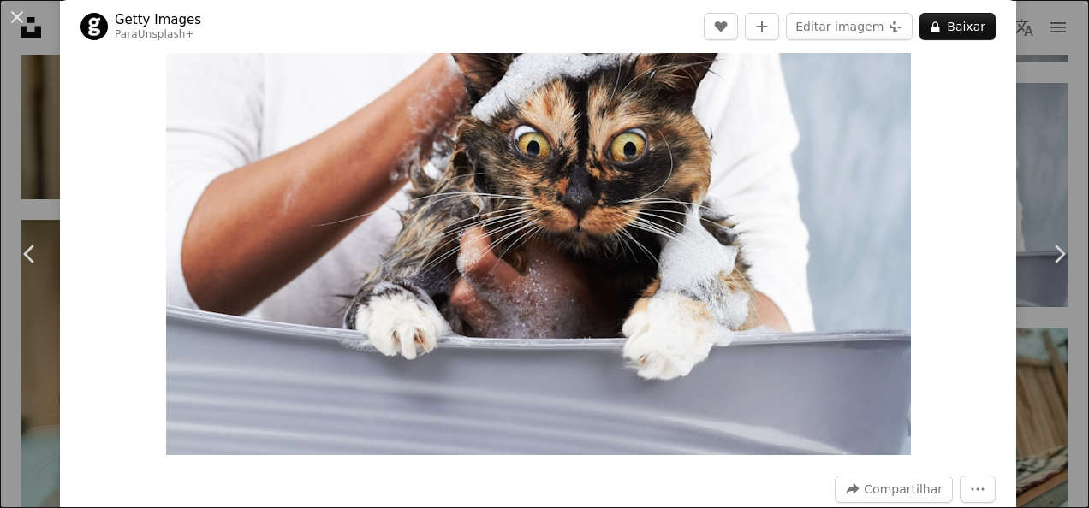
drag, startPoint x: 1077, startPoint y: 71, endPoint x: 1077, endPoint y: 55, distance: 16.3
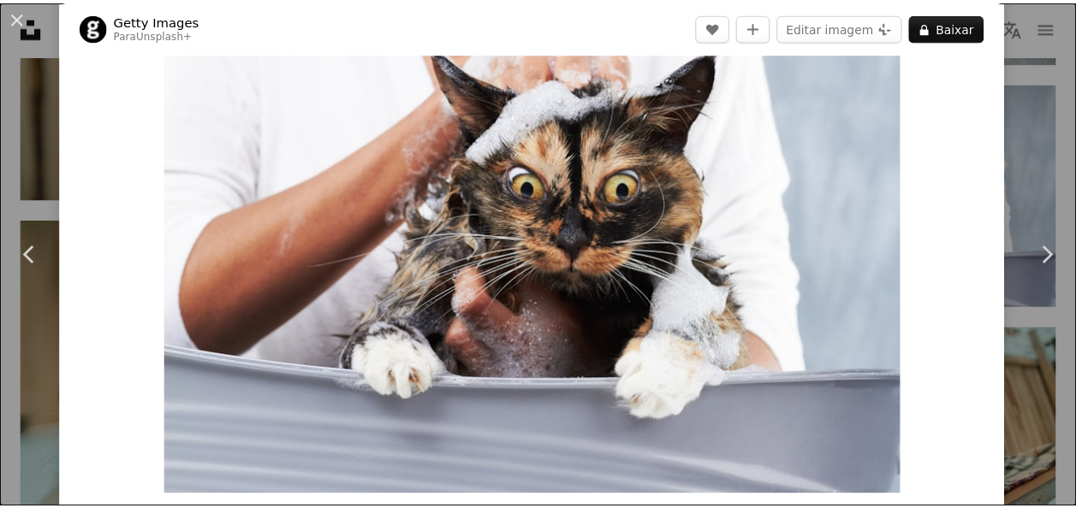
scroll to position [52, 0]
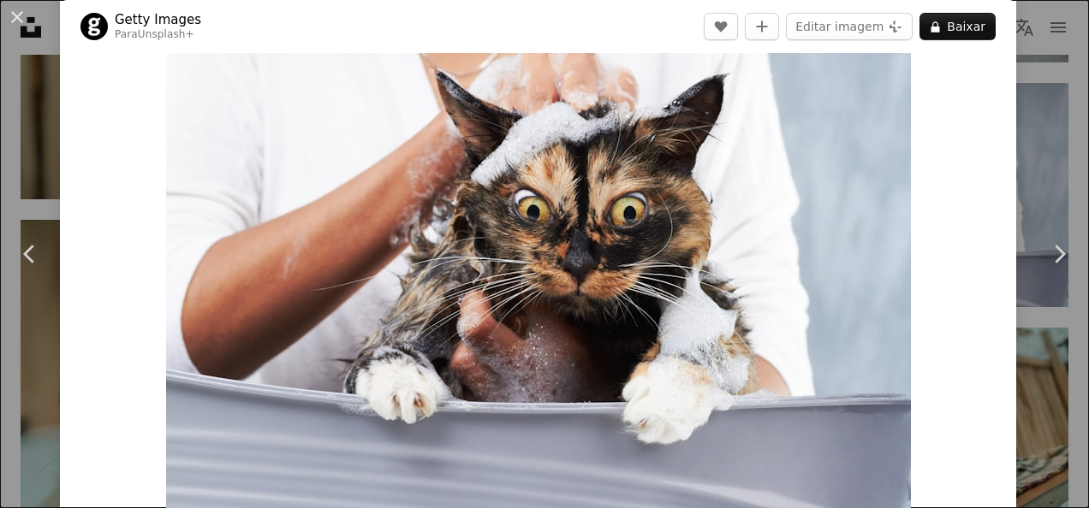
drag, startPoint x: 1079, startPoint y: 45, endPoint x: 1089, endPoint y: 40, distance: 11.1
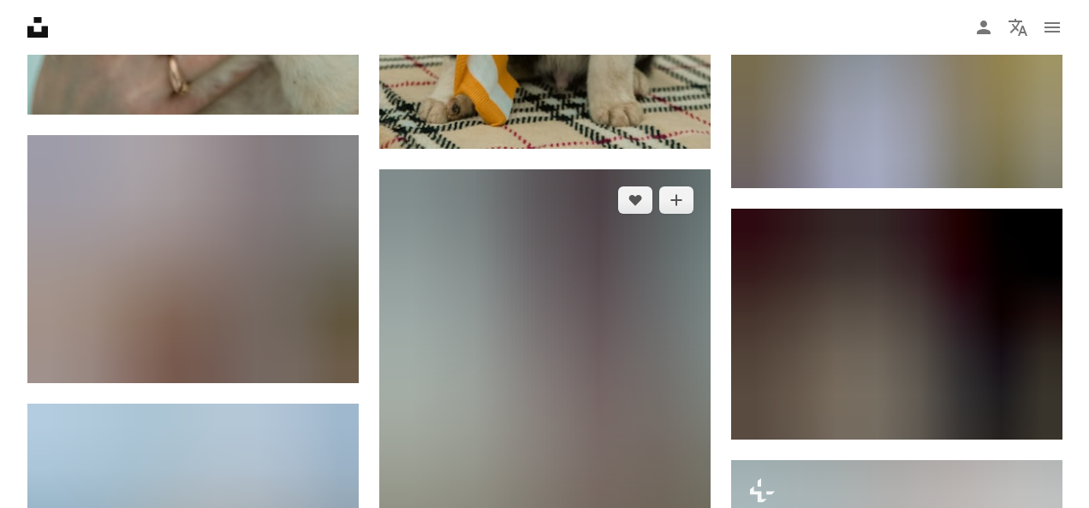
scroll to position [3510, 0]
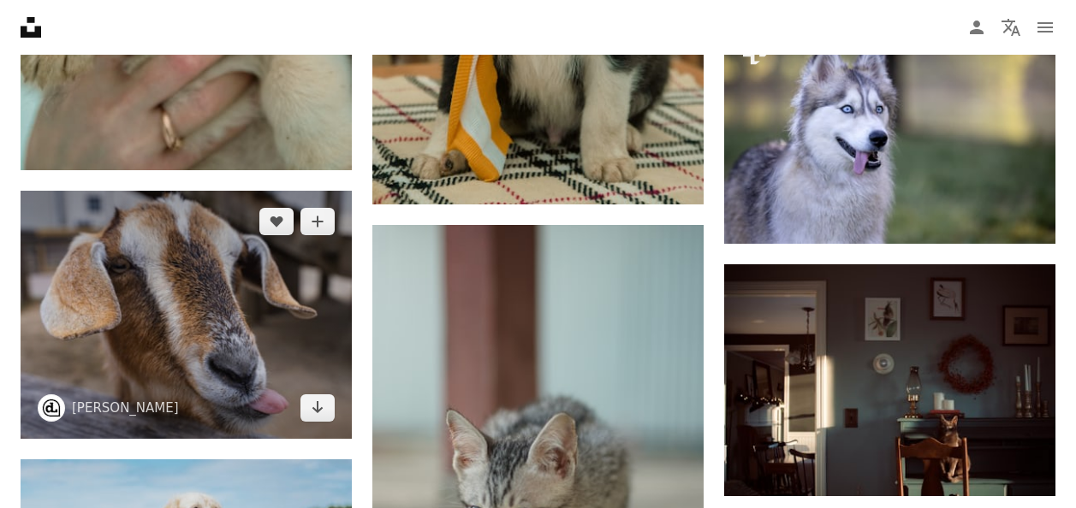
click at [291, 311] on img at bounding box center [186, 315] width 331 height 248
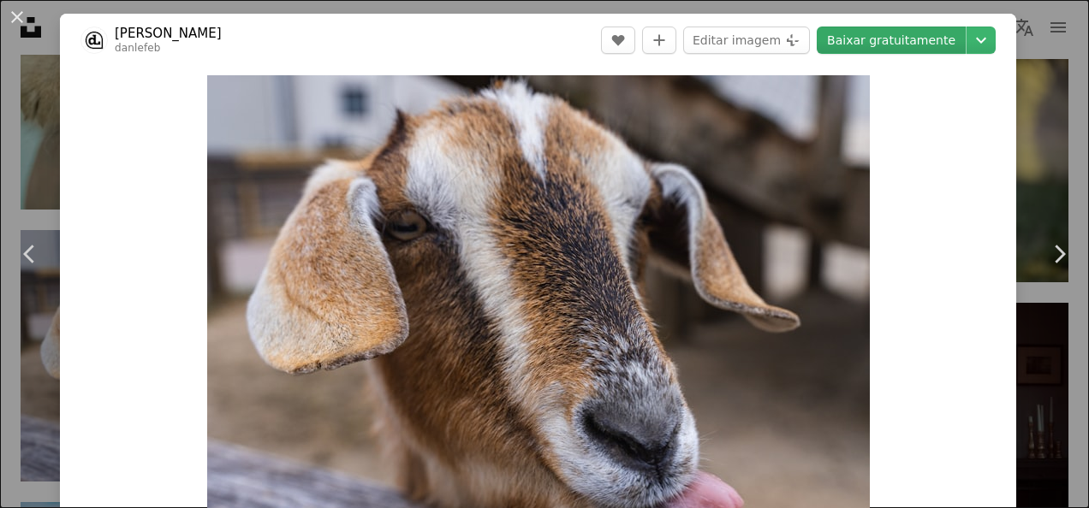
click at [879, 48] on link "Baixar gratuitamente" at bounding box center [891, 40] width 149 height 27
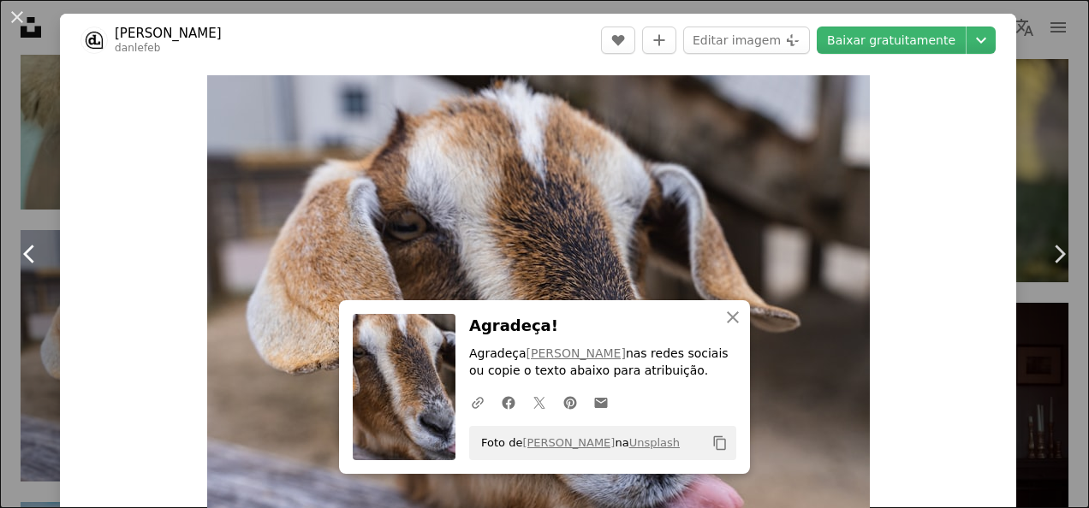
click at [9, 285] on link "Chevron left" at bounding box center [30, 254] width 60 height 164
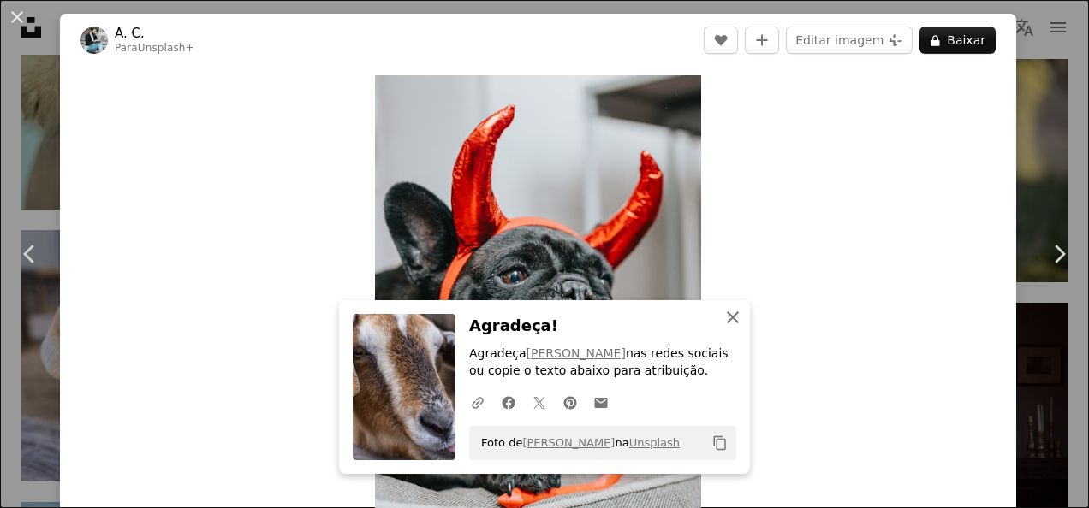
click at [728, 318] on icon "button" at bounding box center [733, 318] width 12 height 12
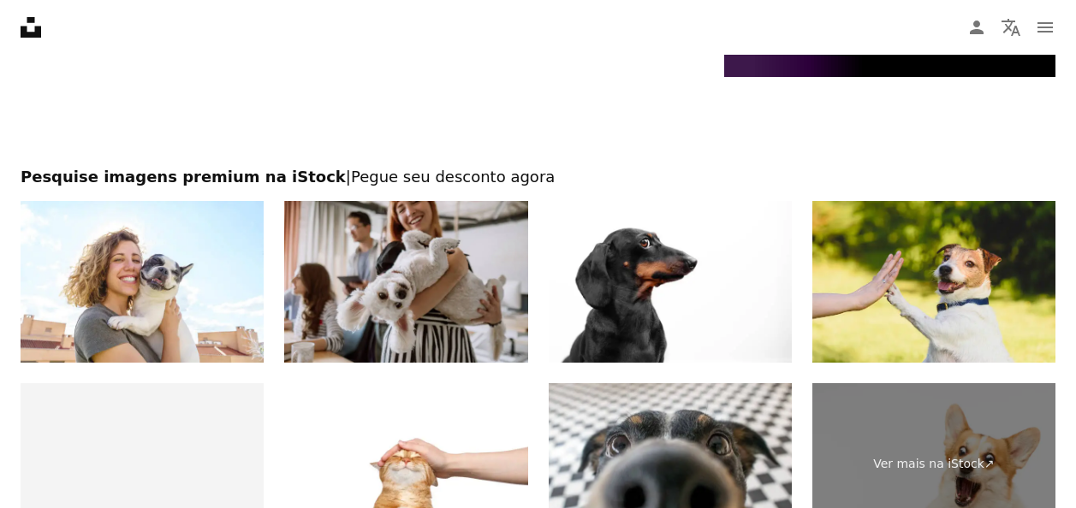
scroll to position [6335, 0]
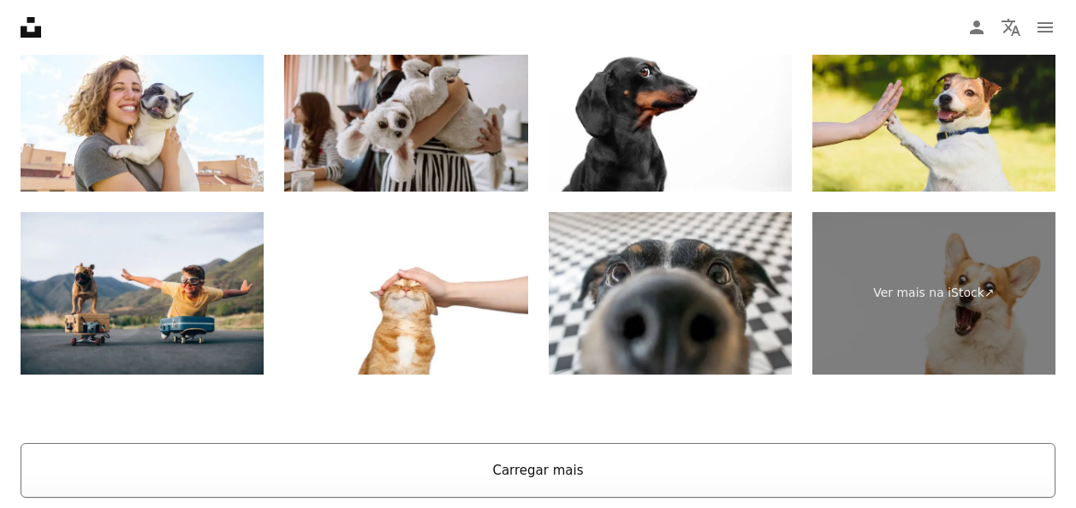
click at [556, 472] on button "Carregar mais" at bounding box center [538, 470] width 1035 height 55
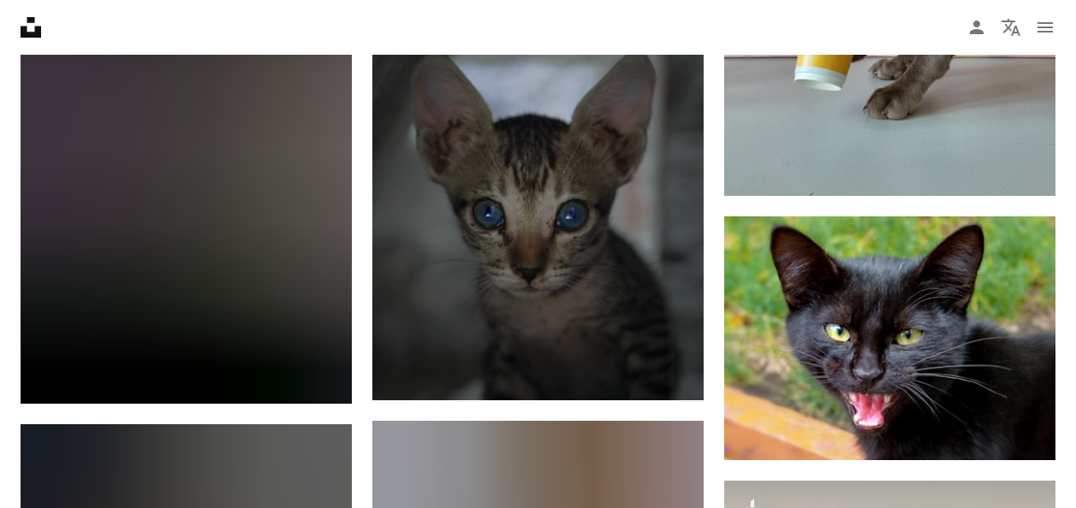
scroll to position [9649, 0]
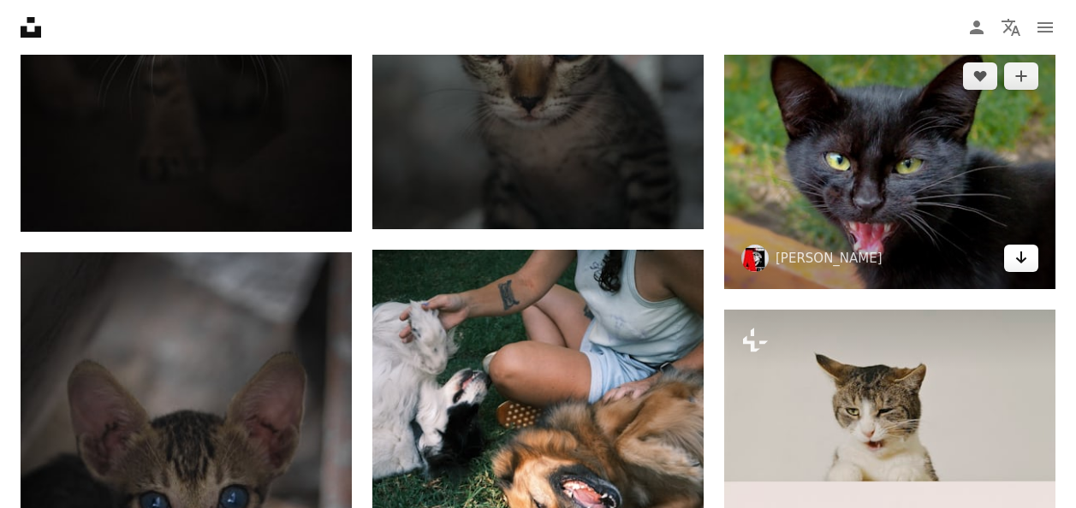
click at [1030, 250] on link "Arrow pointing down" at bounding box center [1021, 258] width 34 height 27
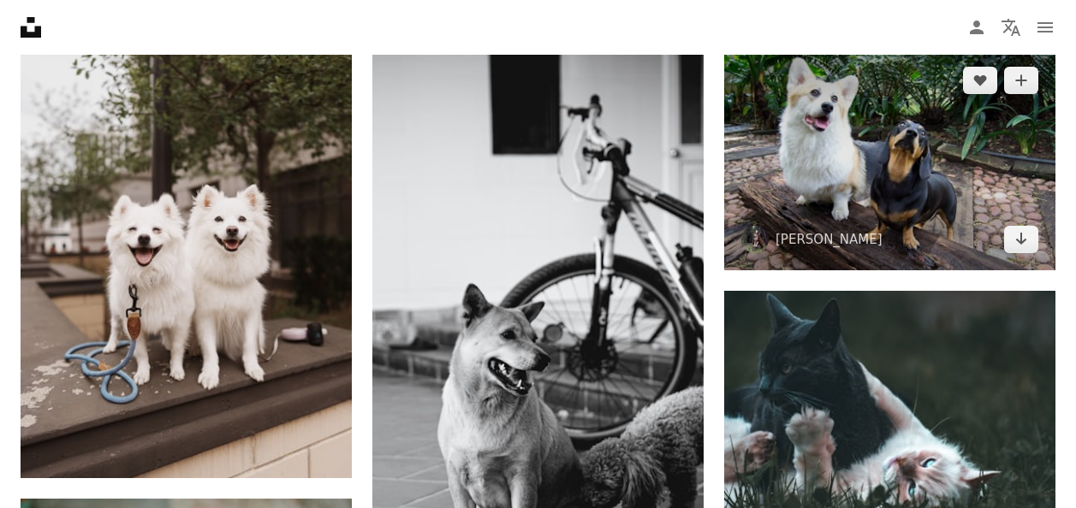
scroll to position [11618, 0]
